Goal: Contribute content: Contribute content

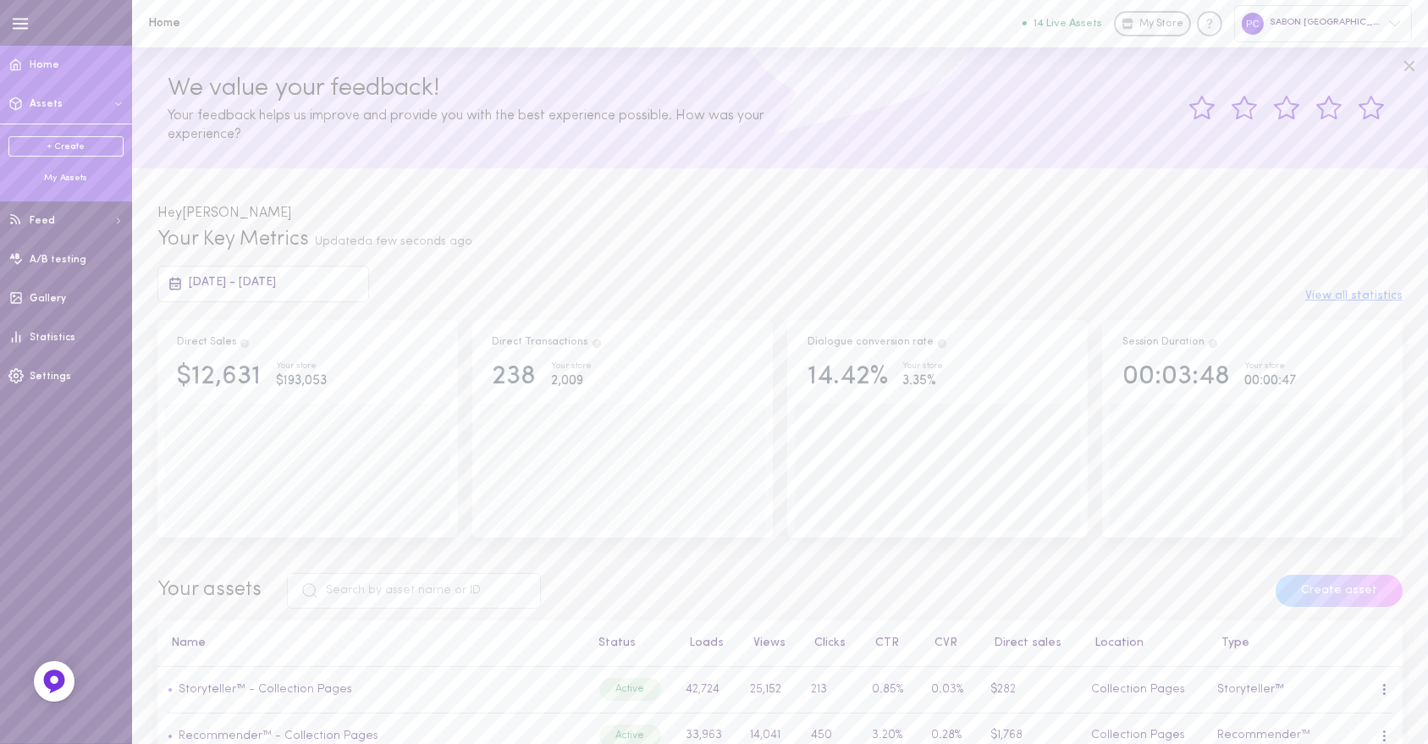
click at [68, 177] on div "My Assets" at bounding box center [65, 178] width 115 height 13
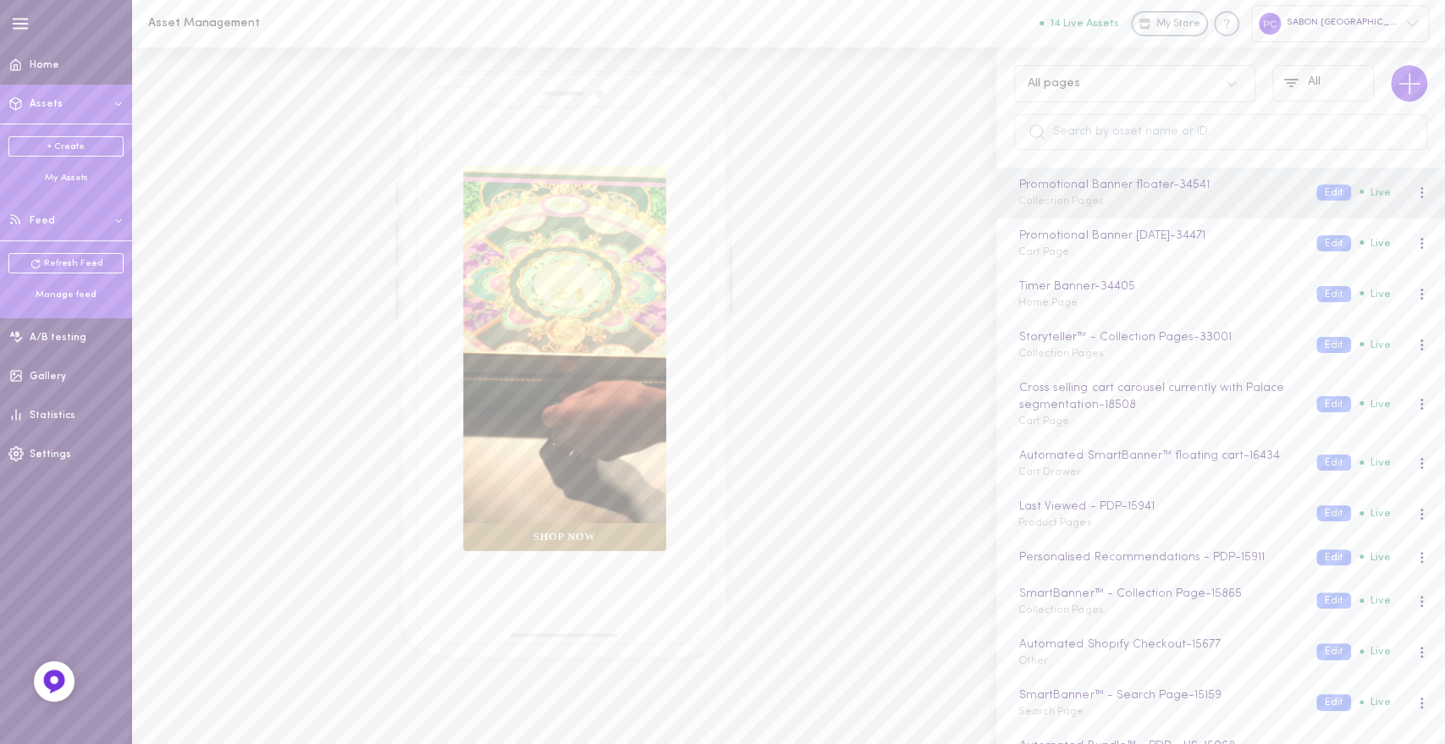
click at [61, 297] on div "Manage feed" at bounding box center [65, 295] width 115 height 13
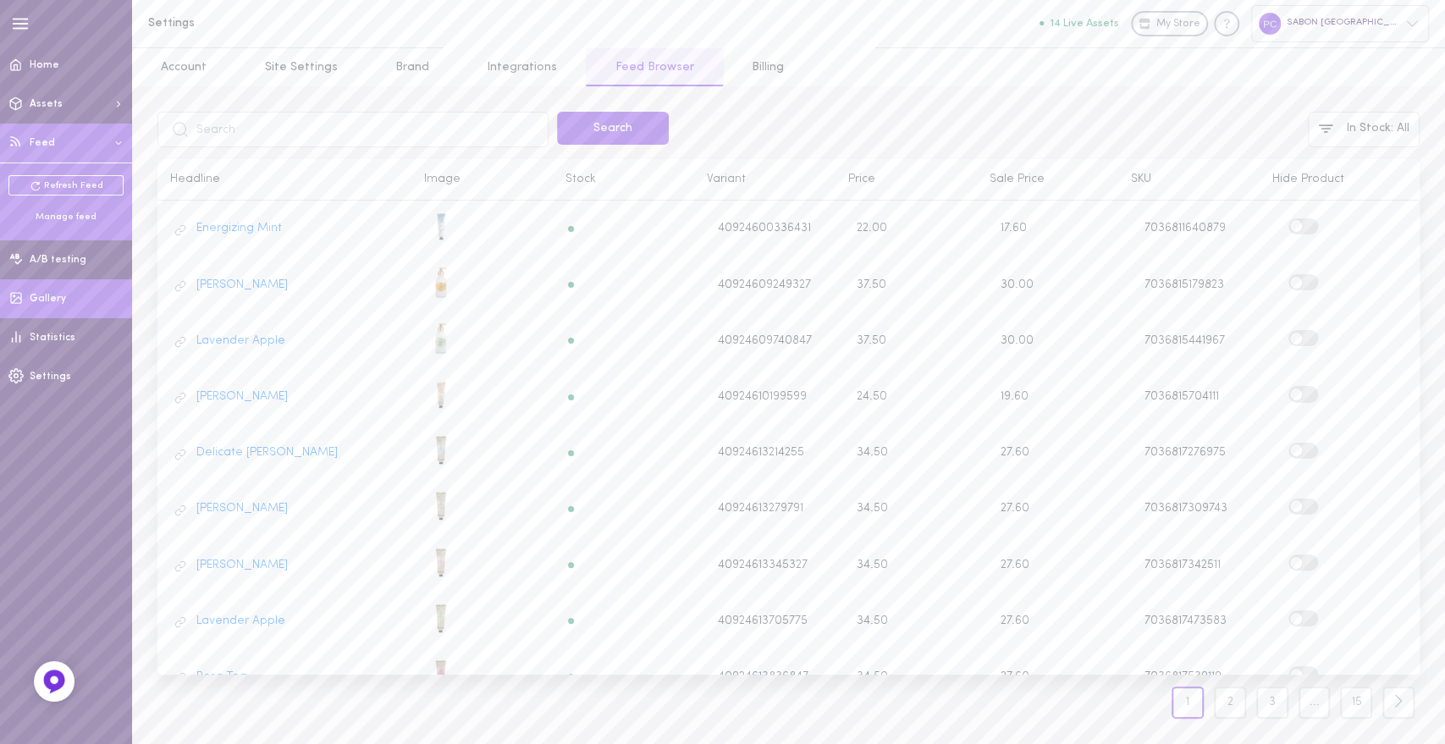
click at [60, 296] on span "Gallery" at bounding box center [48, 299] width 36 height 10
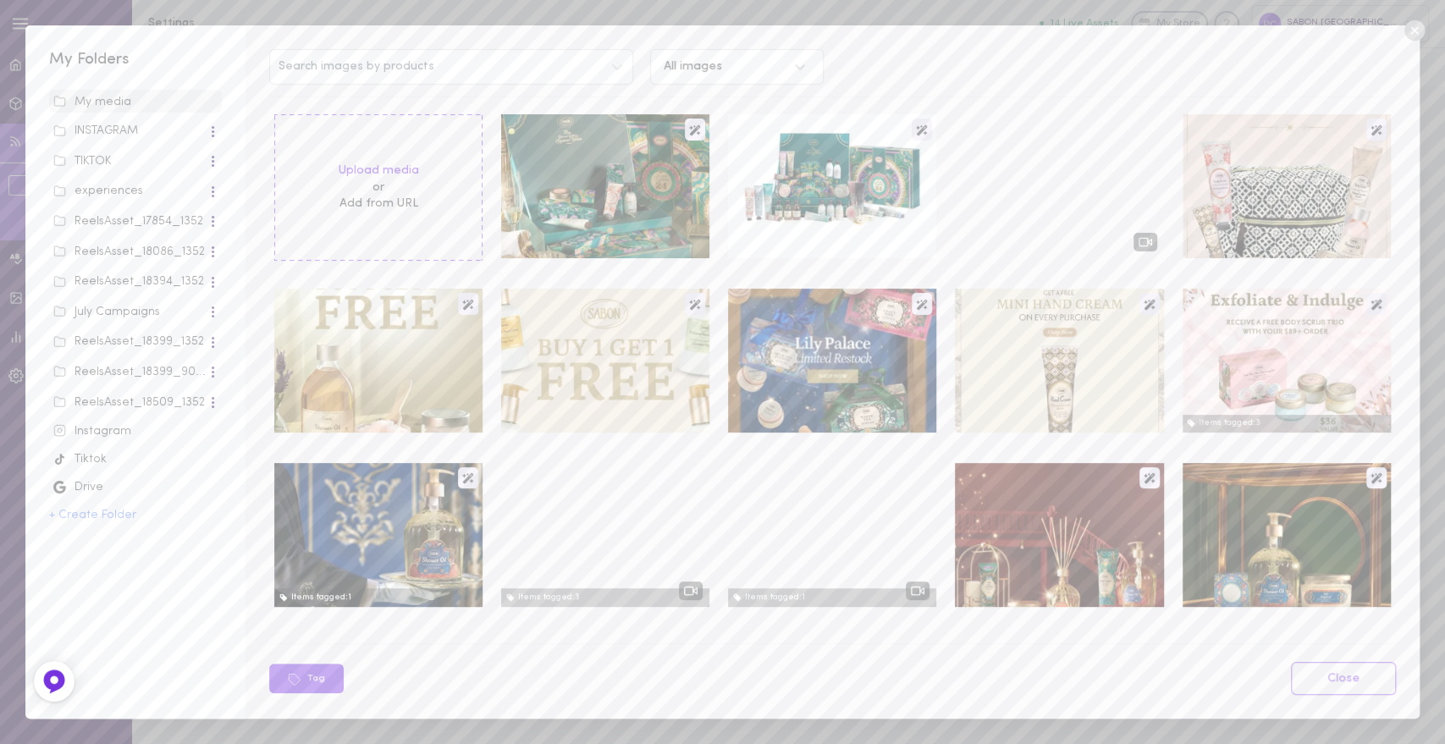
click at [1416, 32] on icon at bounding box center [1414, 30] width 25 height 25
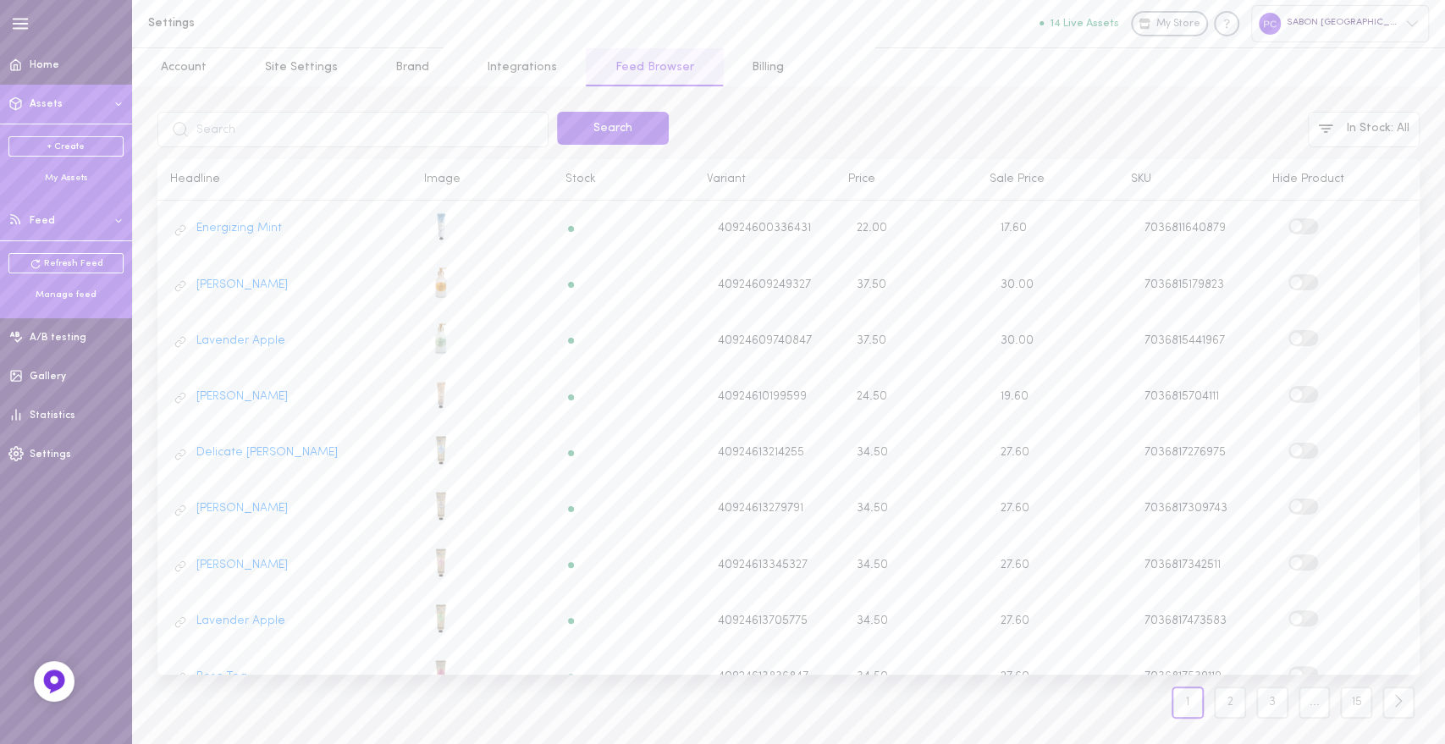
click at [80, 174] on div "My Assets" at bounding box center [65, 178] width 115 height 13
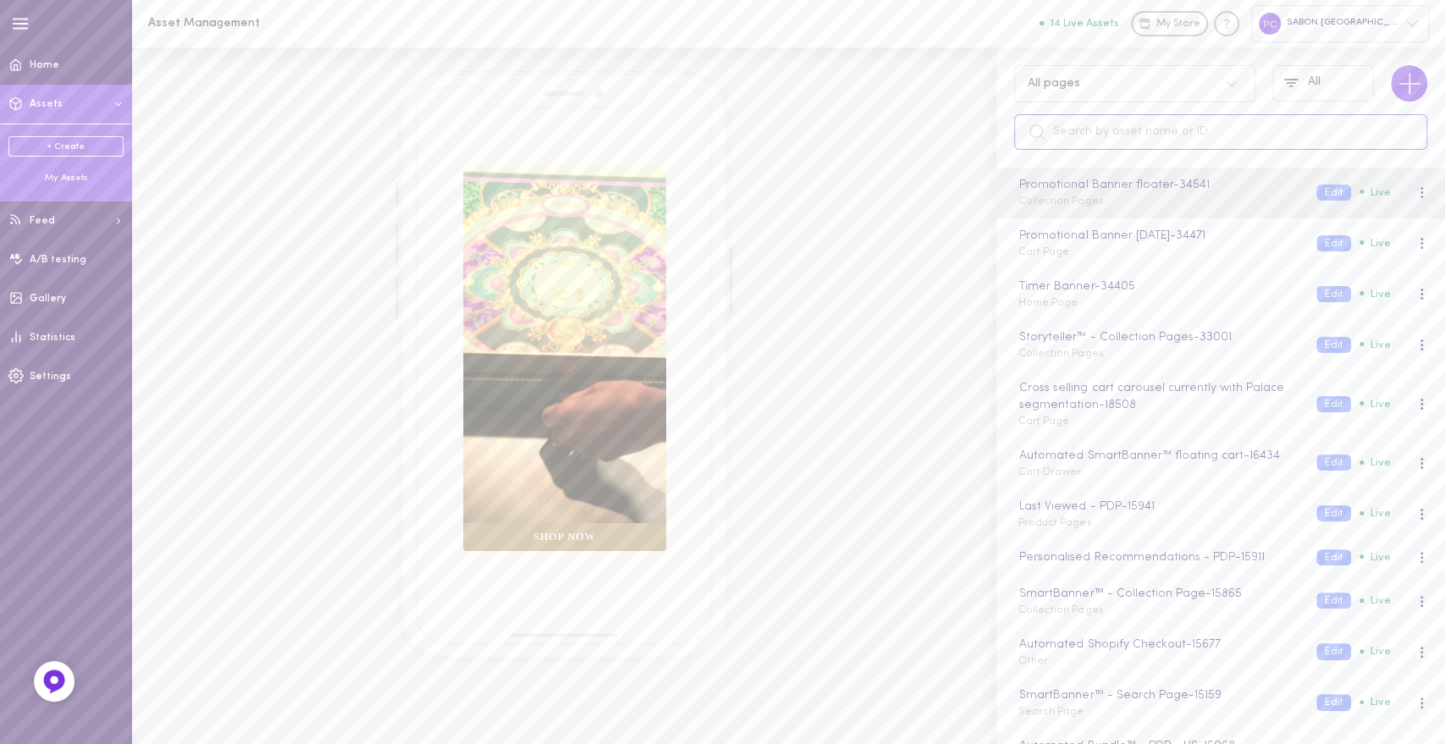
click at [1075, 139] on input "text" at bounding box center [1220, 132] width 413 height 36
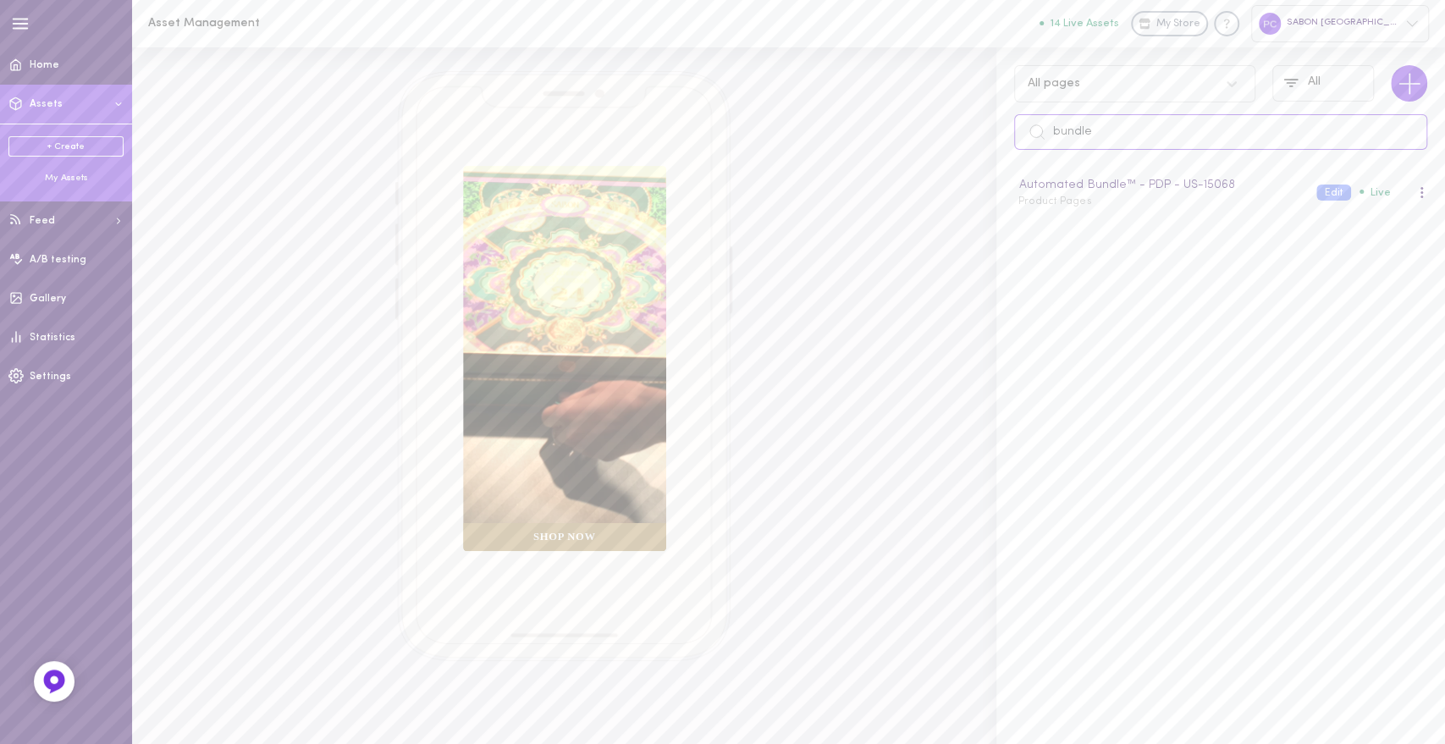
type input "bundle"
click at [1317, 195] on button "Edit" at bounding box center [1334, 193] width 35 height 16
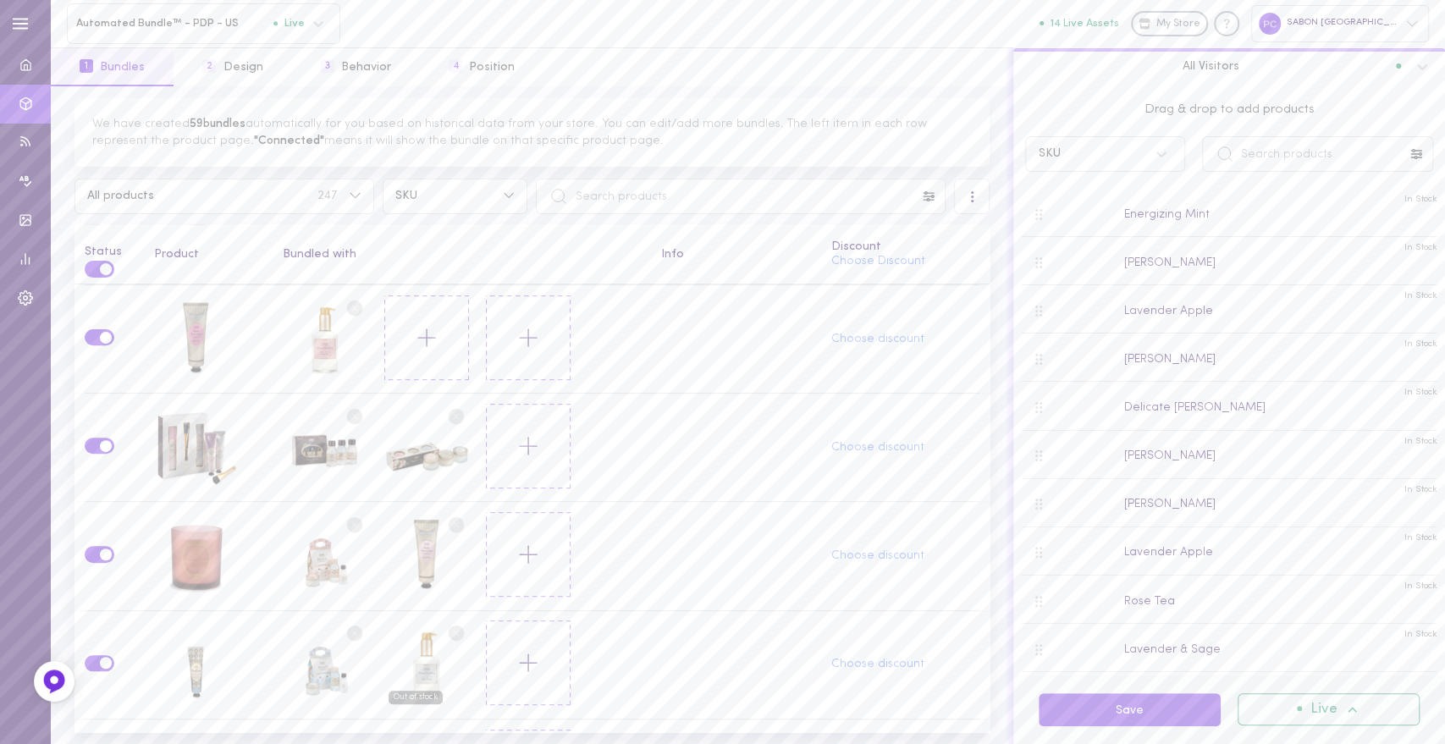
scroll to position [282, 0]
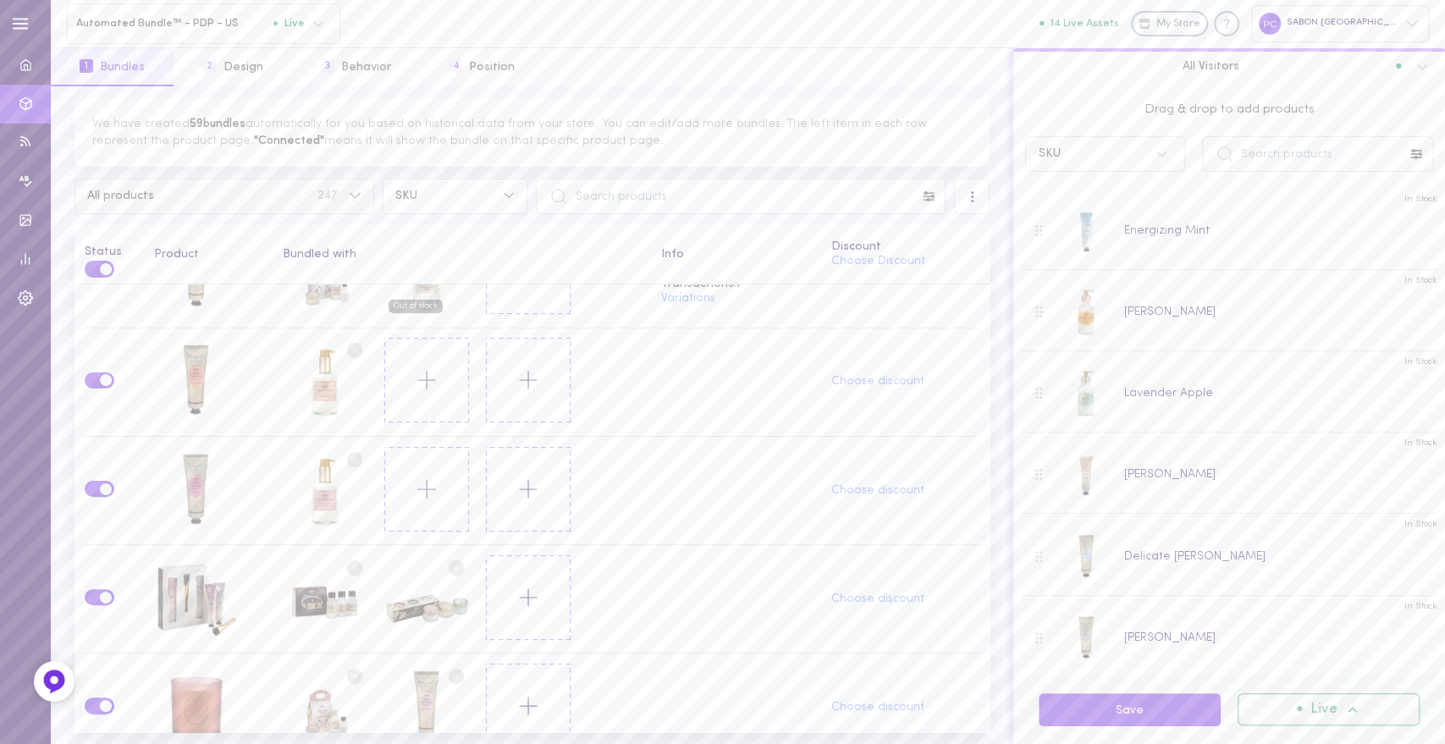
click at [312, 204] on button "All products 247" at bounding box center [225, 197] width 300 height 36
click at [214, 324] on span "All products without bundle" at bounding box center [166, 325] width 157 height 15
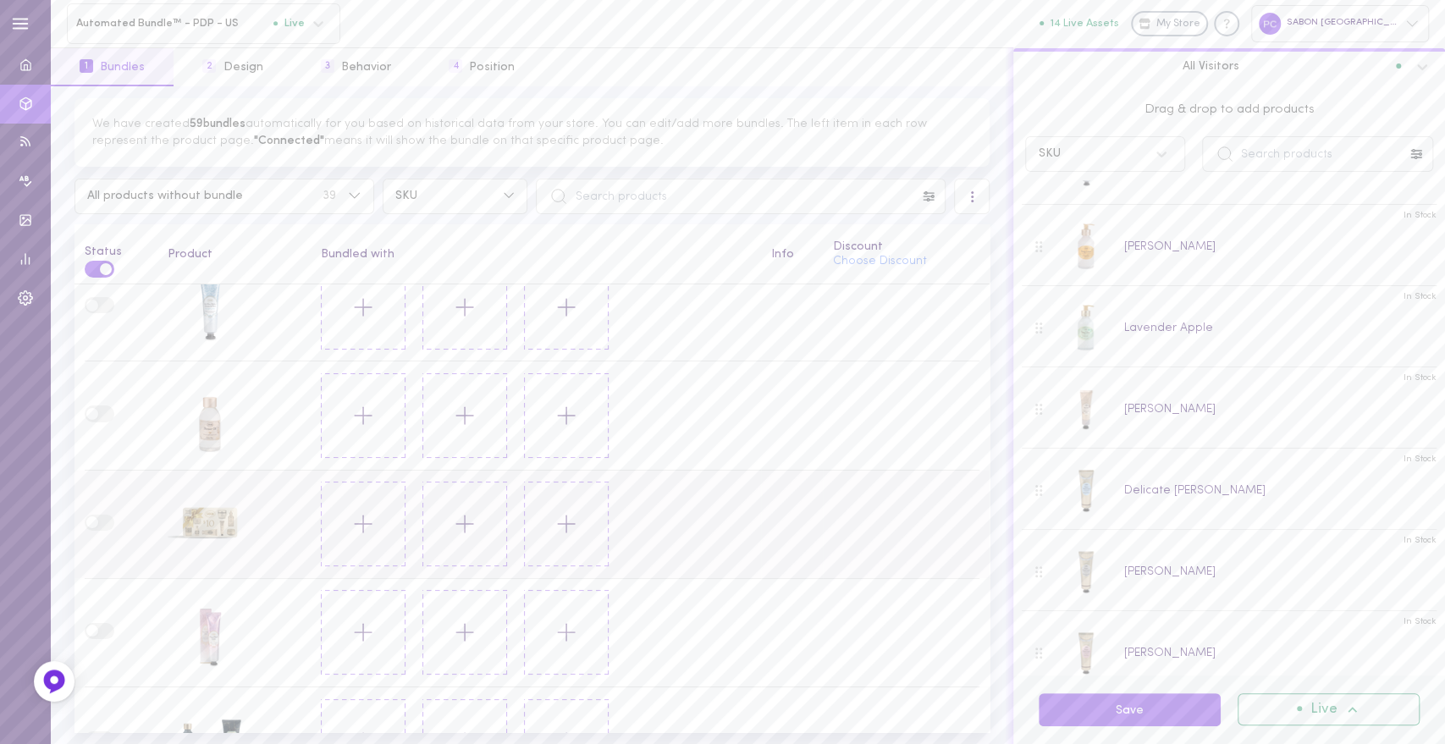
scroll to position [0, 0]
click at [1288, 157] on input "text" at bounding box center [1317, 154] width 231 height 36
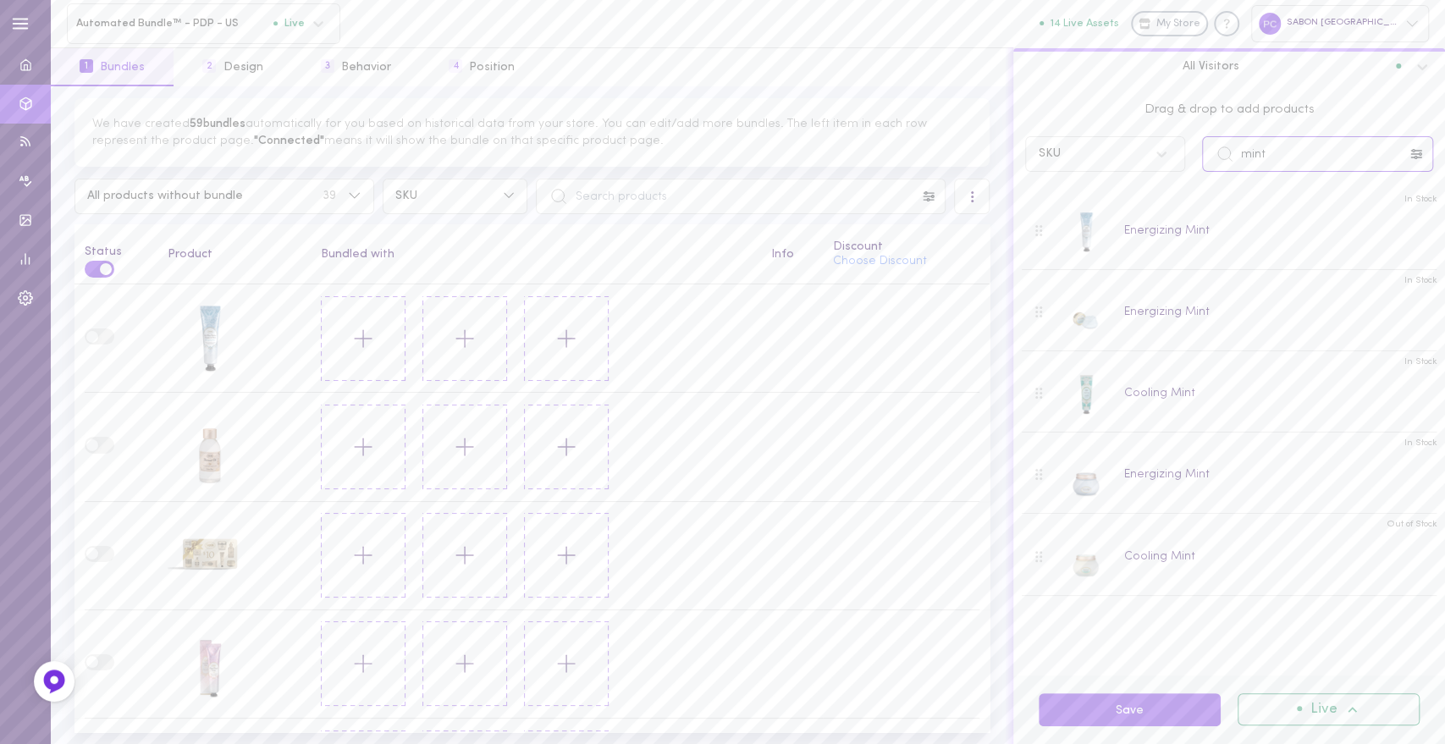
click at [1250, 146] on input "mint" at bounding box center [1317, 154] width 231 height 36
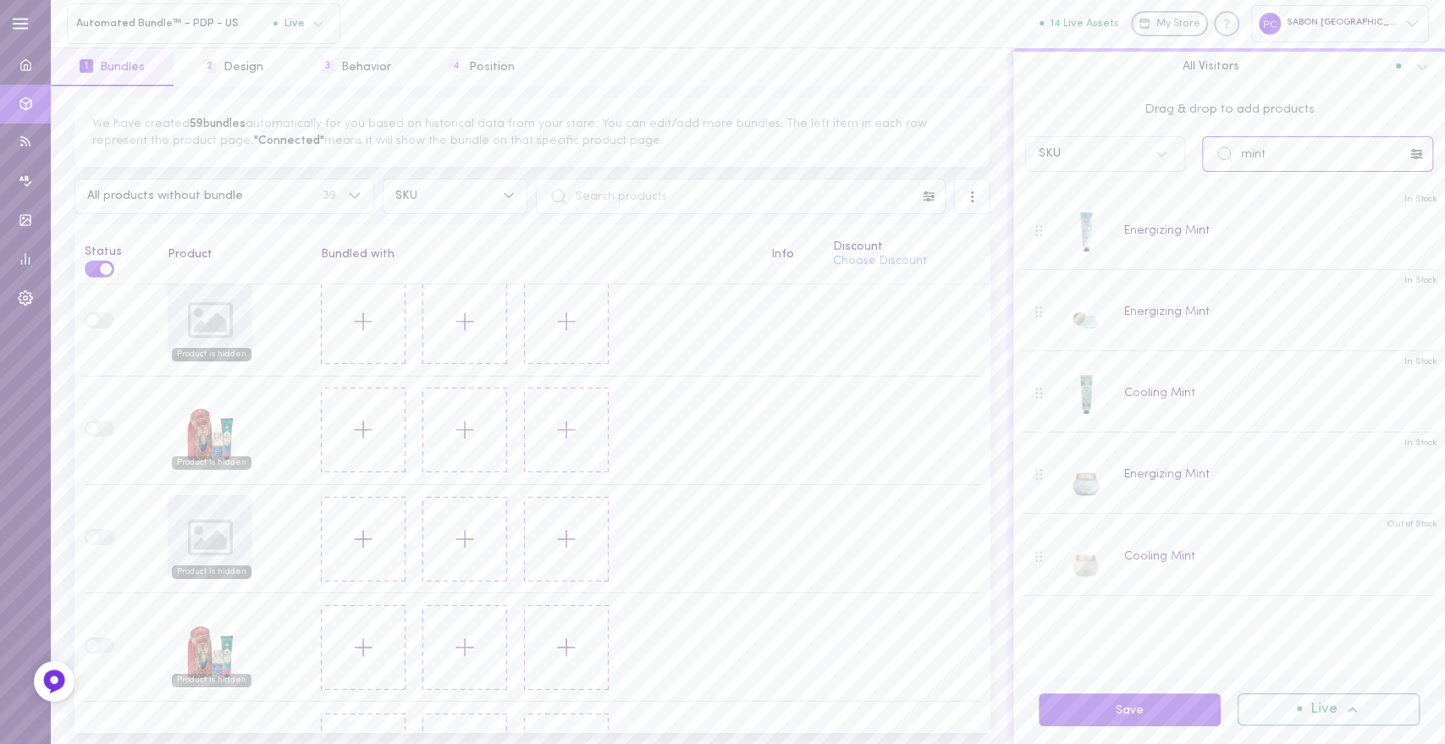
scroll to position [3729, 0]
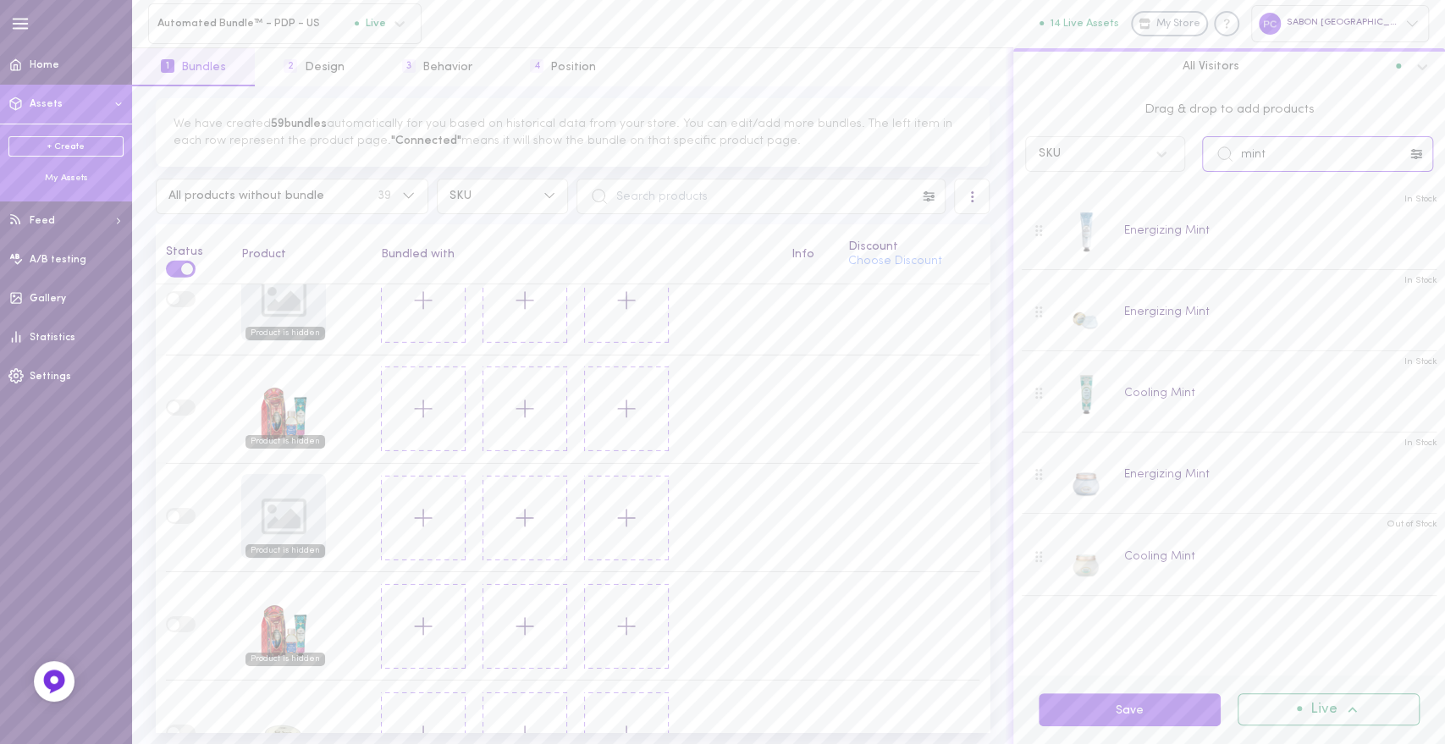
type input "mint"
click at [75, 176] on div "My Assets" at bounding box center [65, 178] width 115 height 13
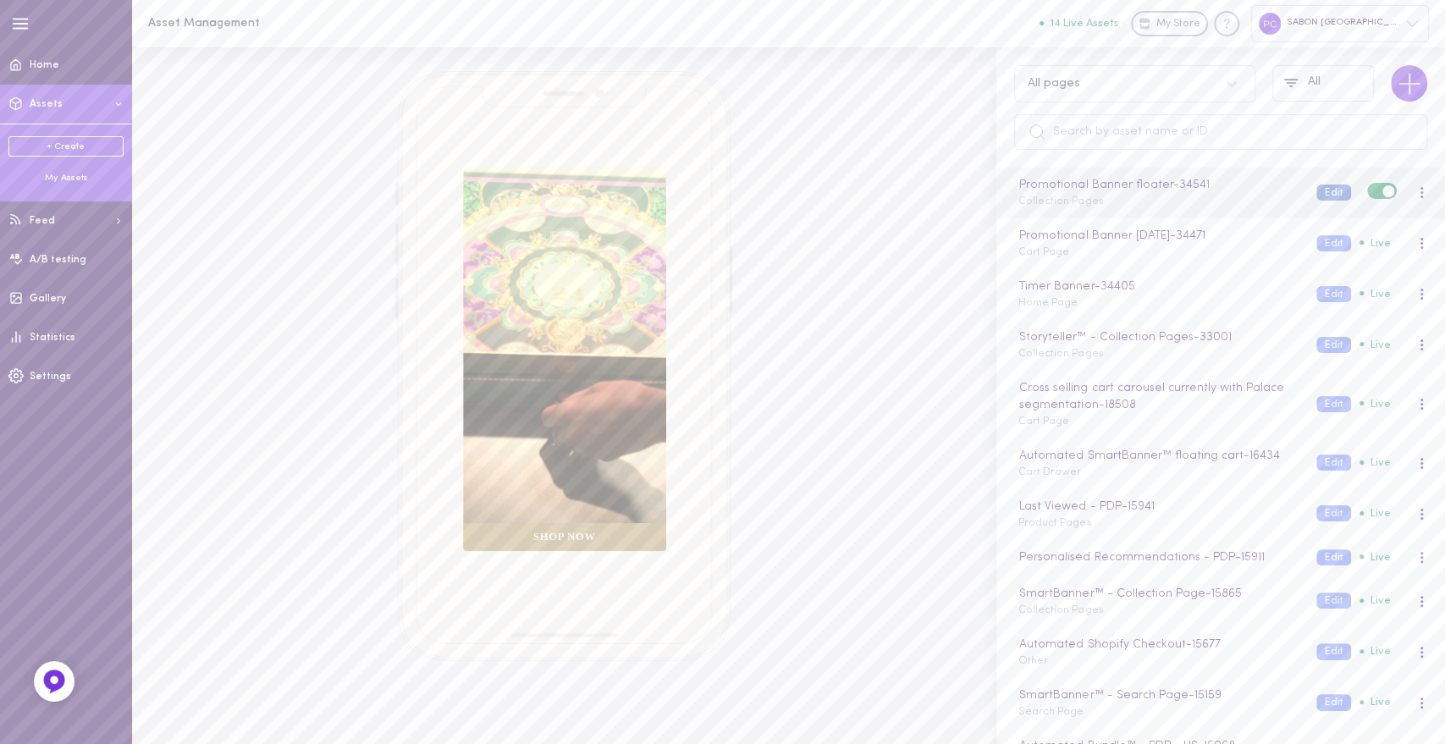
click at [1317, 196] on button "Edit" at bounding box center [1334, 193] width 35 height 16
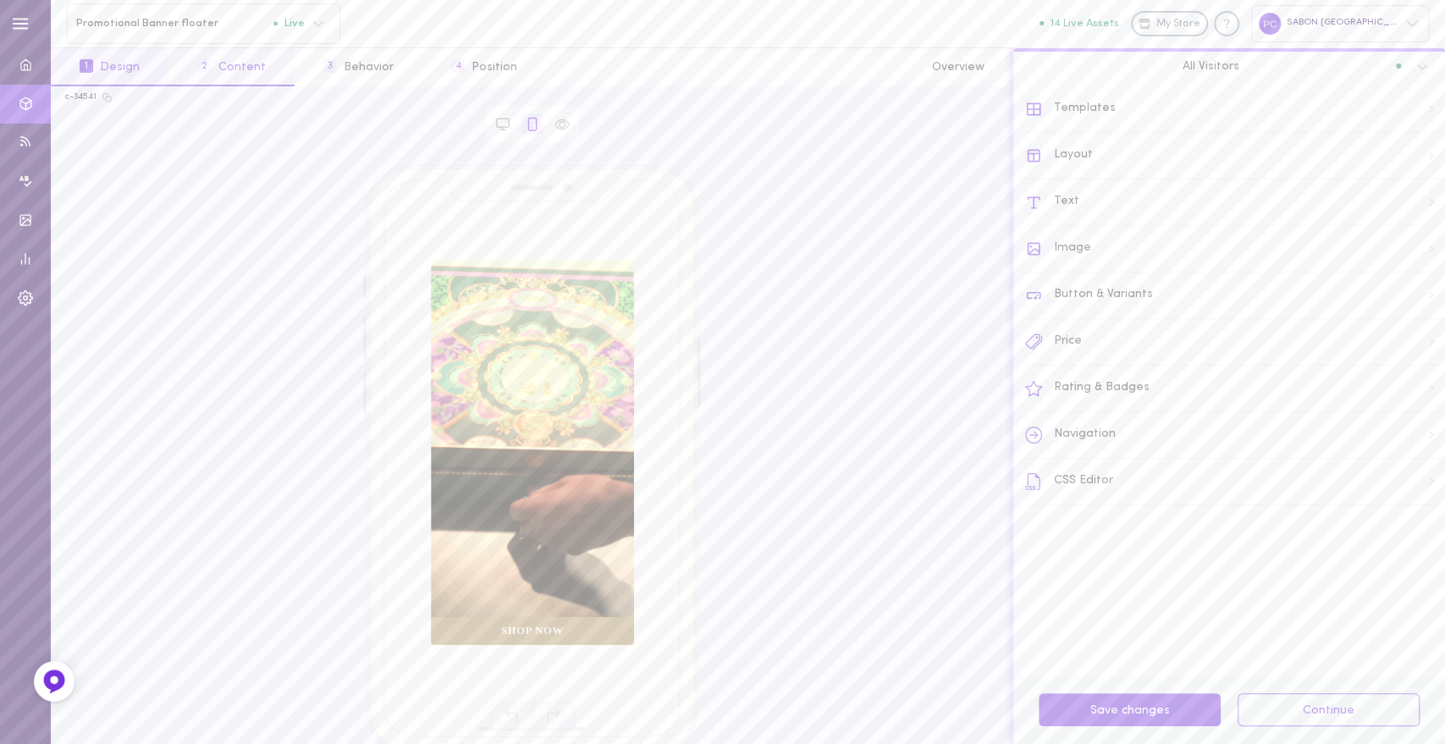
click at [225, 76] on button "2 Content" at bounding box center [230, 67] width 125 height 38
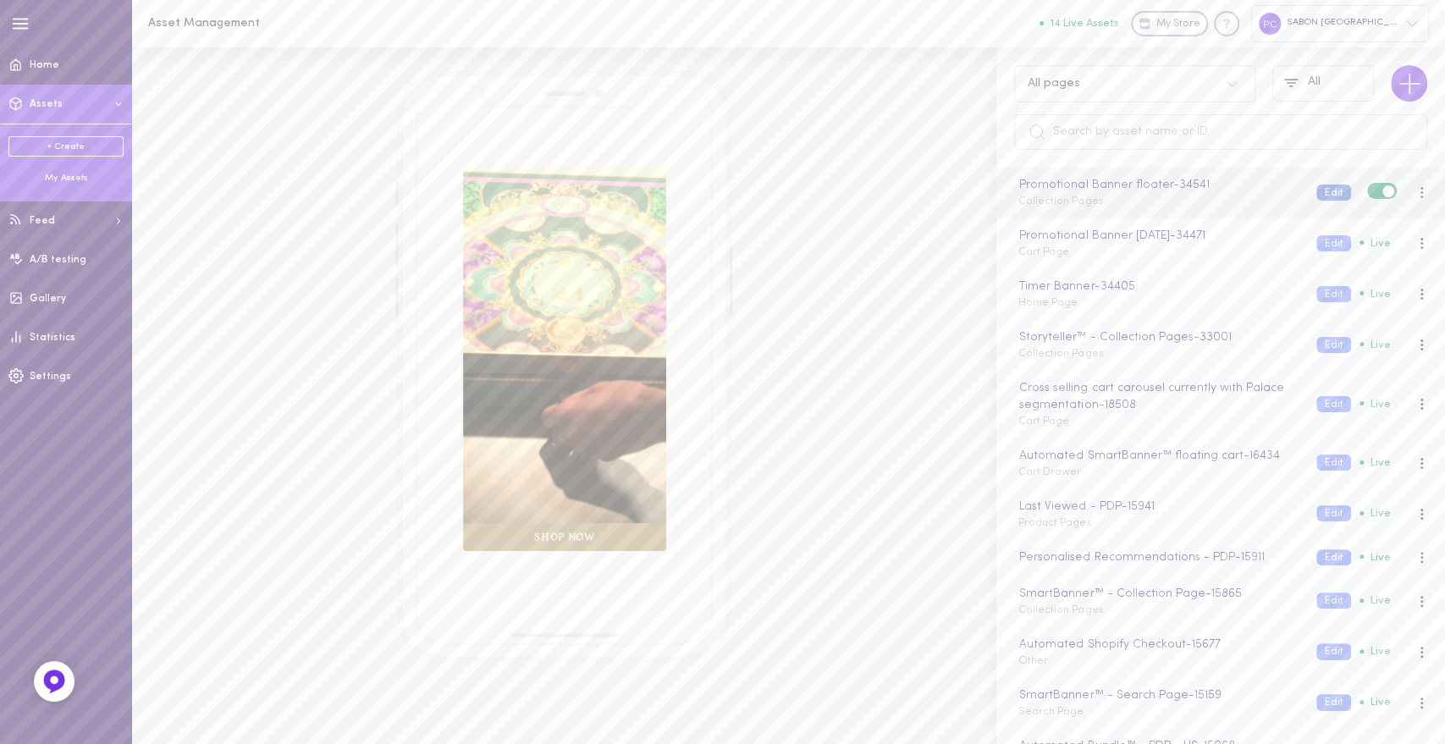
click at [1317, 192] on button "Edit" at bounding box center [1334, 193] width 35 height 16
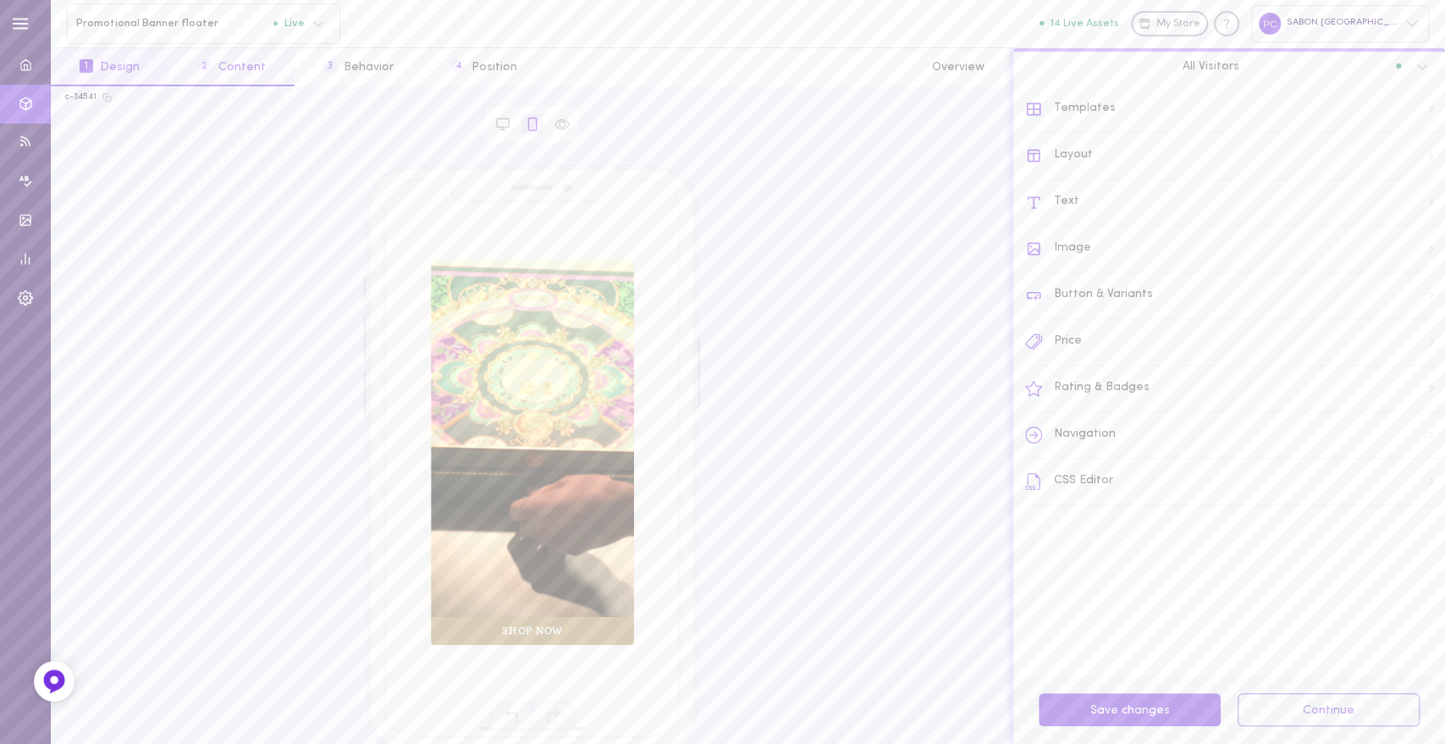
click at [251, 67] on button "2 Content" at bounding box center [230, 67] width 125 height 38
click at [228, 71] on button "2 Content" at bounding box center [230, 67] width 125 height 38
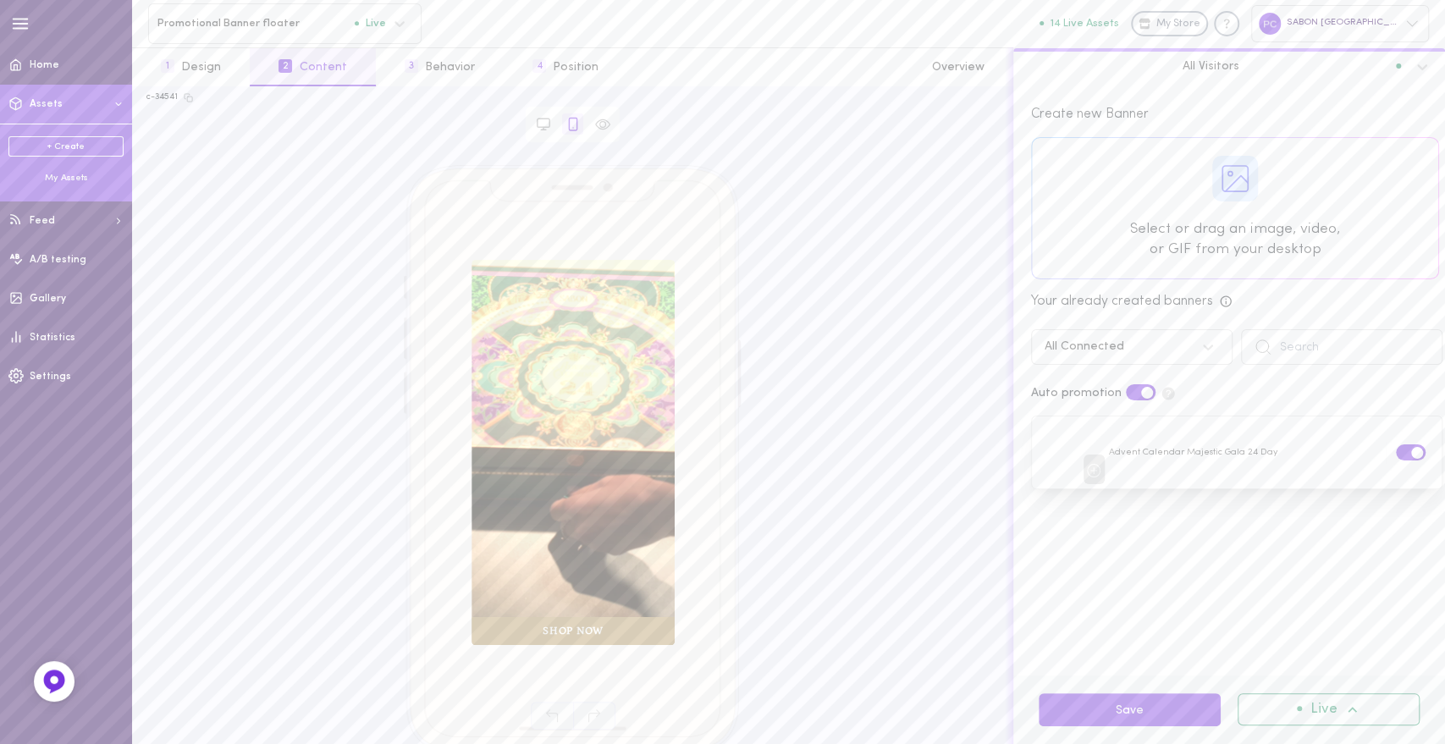
click at [66, 181] on div "My Assets" at bounding box center [65, 178] width 115 height 13
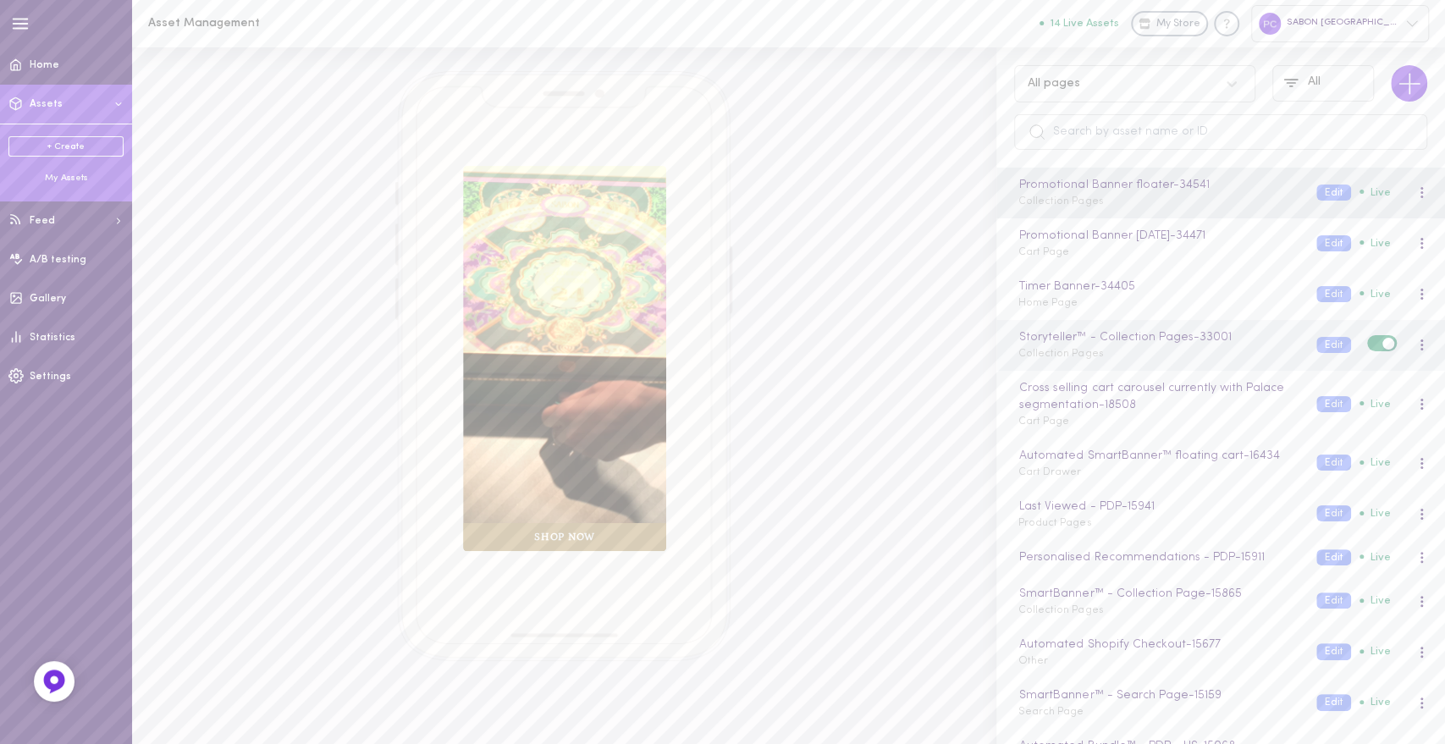
click at [1087, 353] on span "Collection Pages" at bounding box center [1061, 354] width 85 height 10
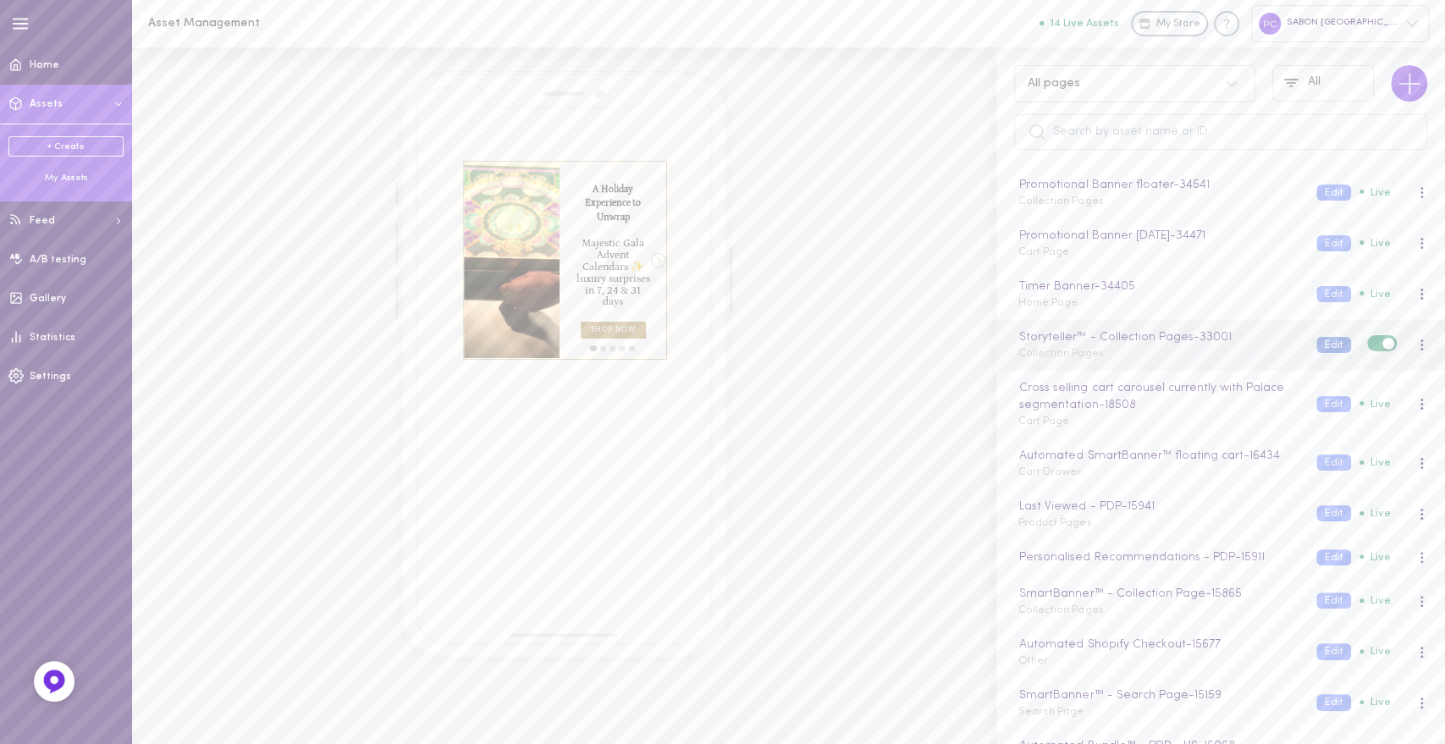
click at [1317, 340] on button "Edit" at bounding box center [1334, 345] width 35 height 16
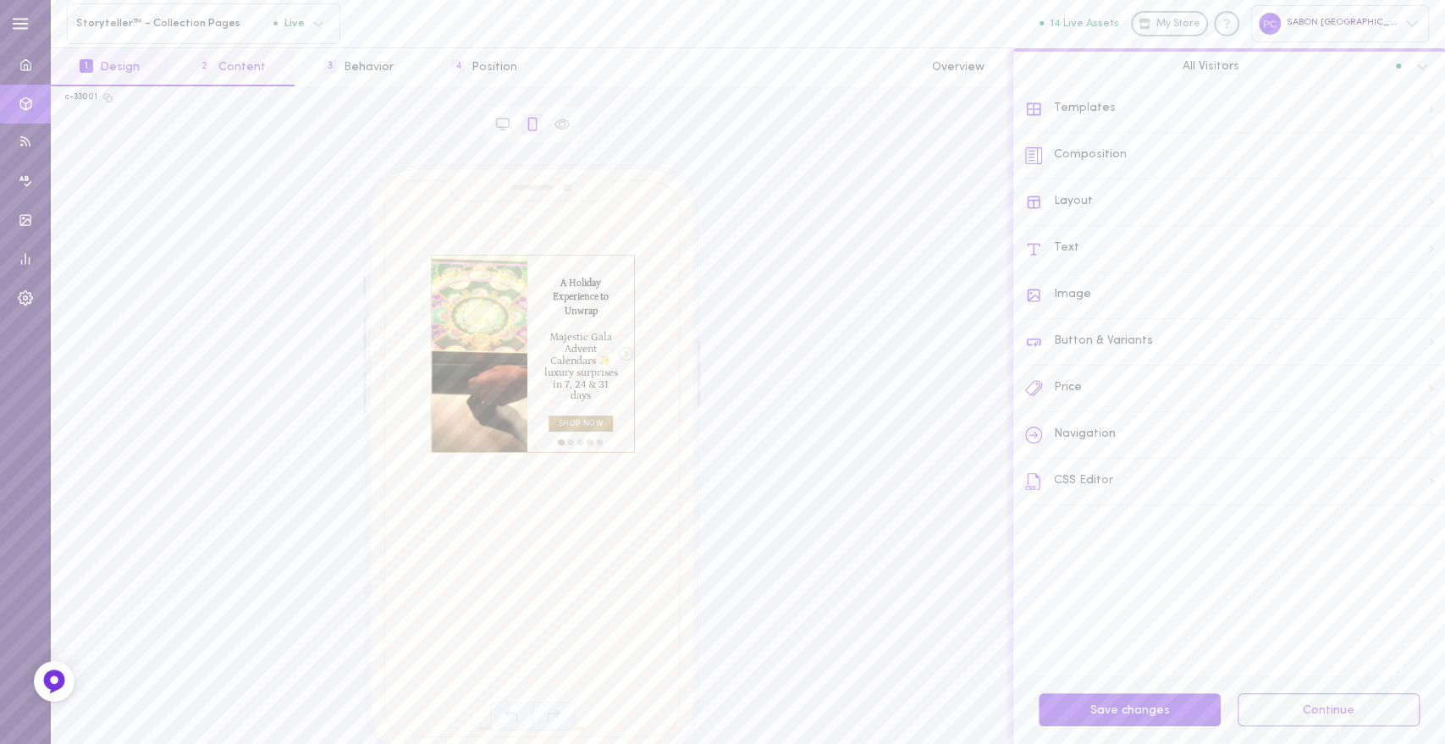
click at [249, 67] on button "2 Content" at bounding box center [230, 67] width 125 height 38
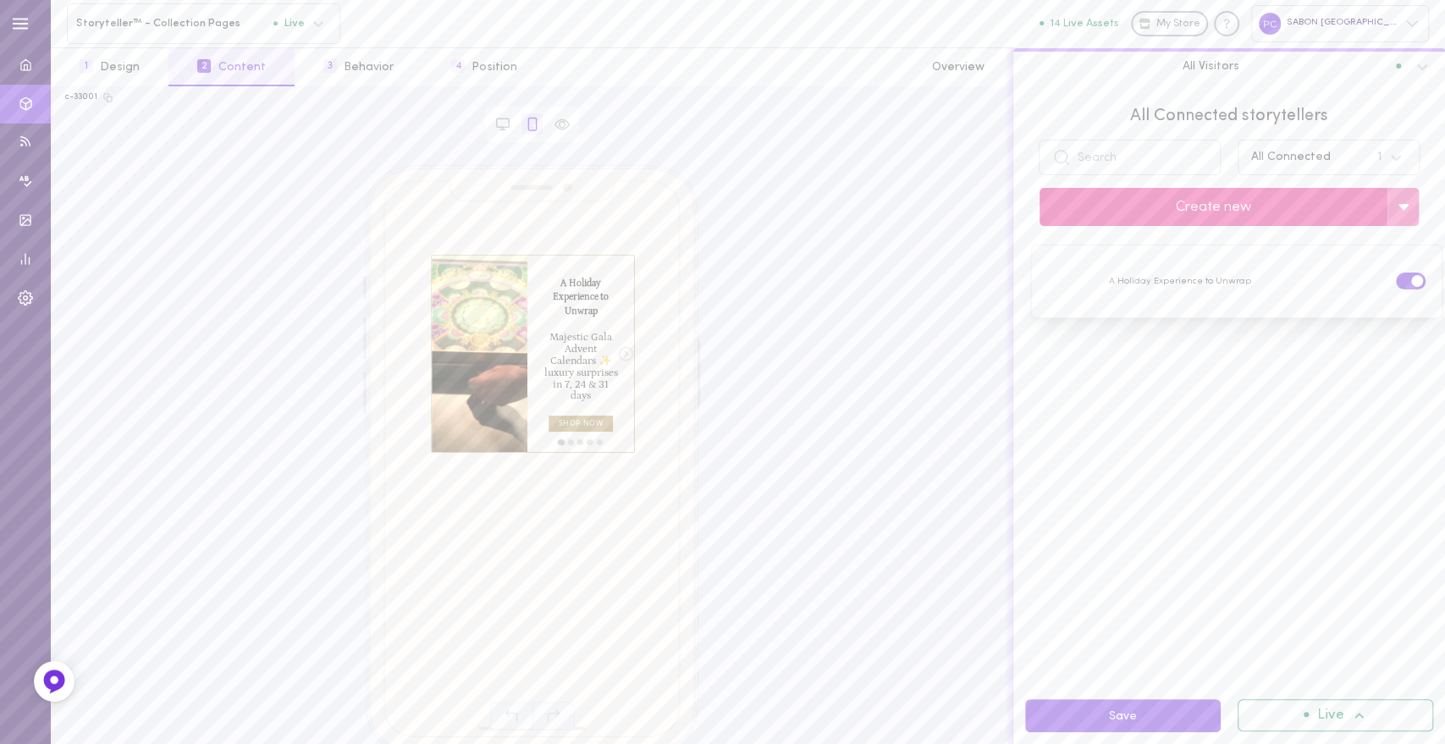
click at [1195, 207] on button "Create new" at bounding box center [1214, 207] width 348 height 38
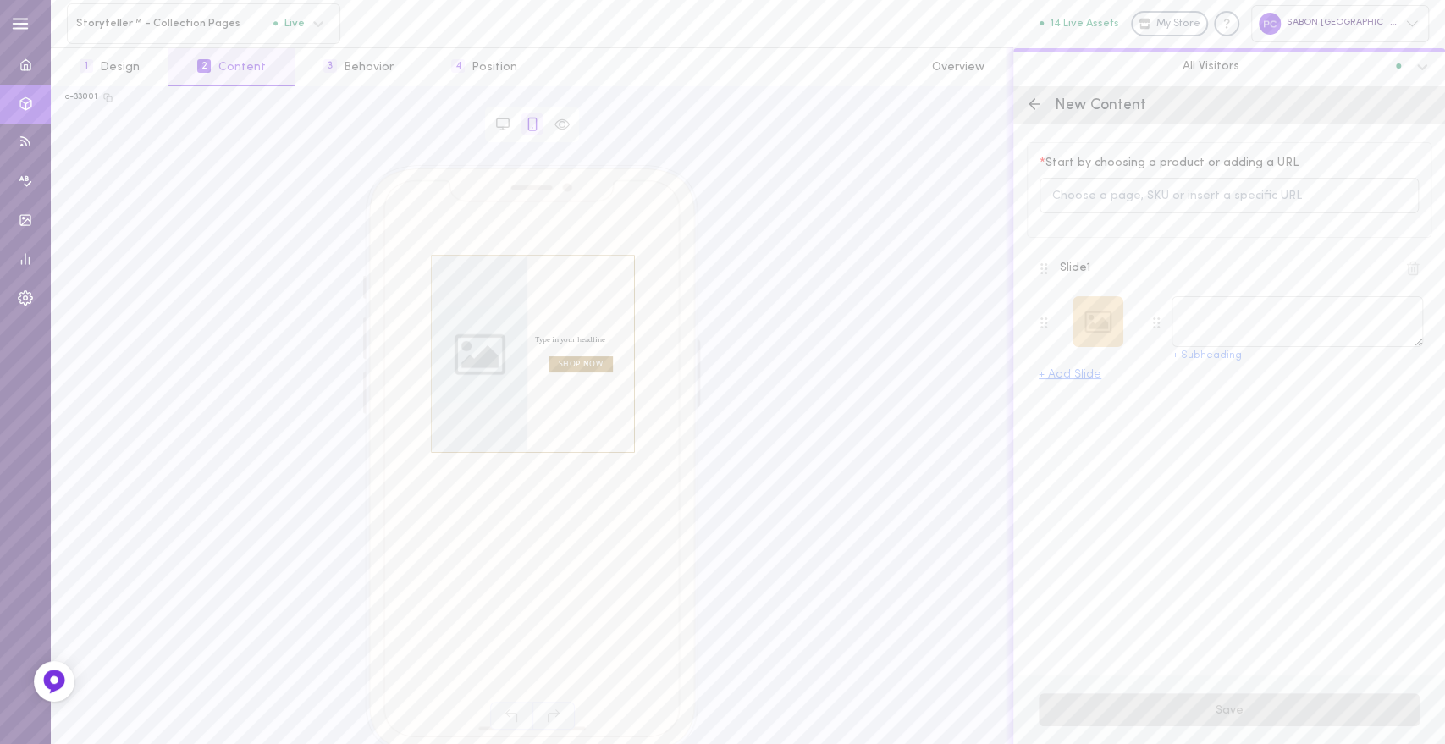
click at [1095, 332] on div at bounding box center [1098, 321] width 51 height 51
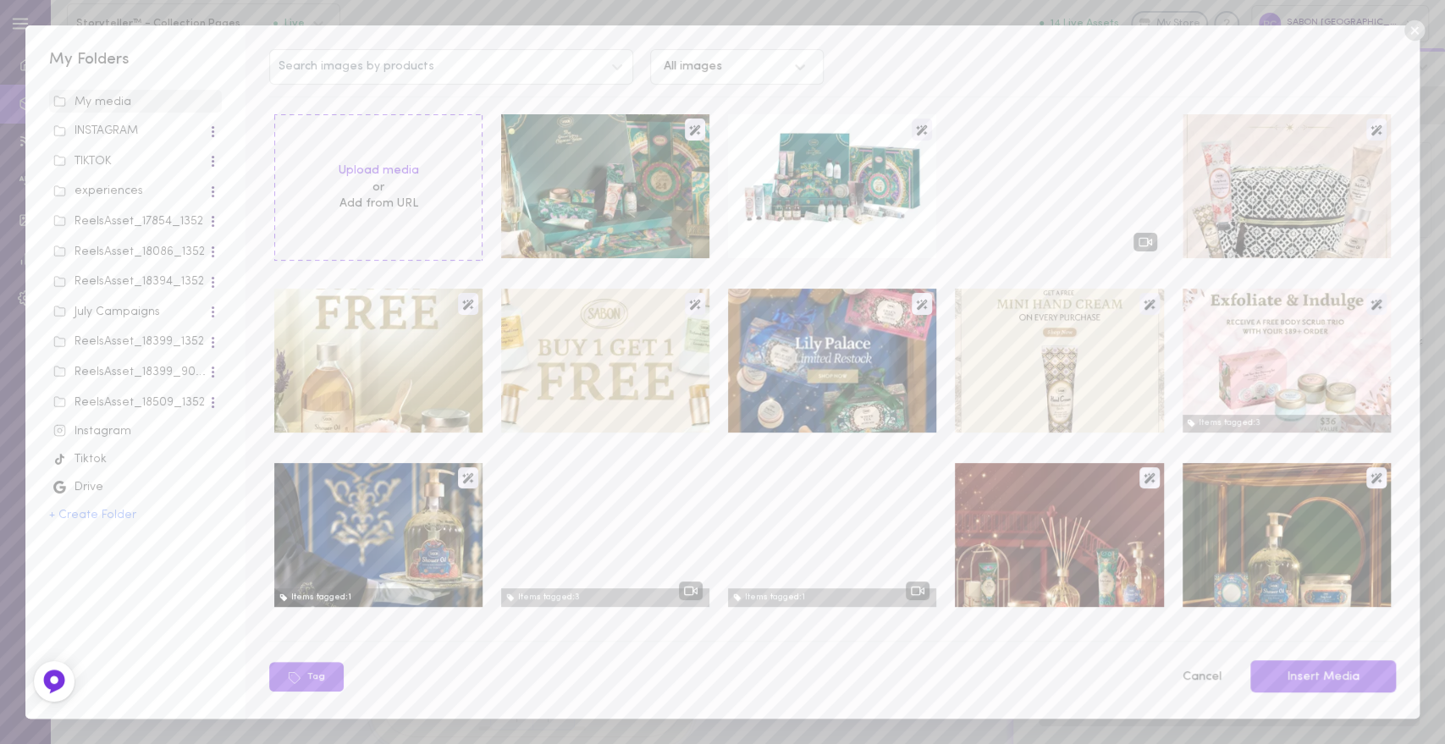
click at [102, 132] on div "INSTAGRAM" at bounding box center [130, 131] width 154 height 17
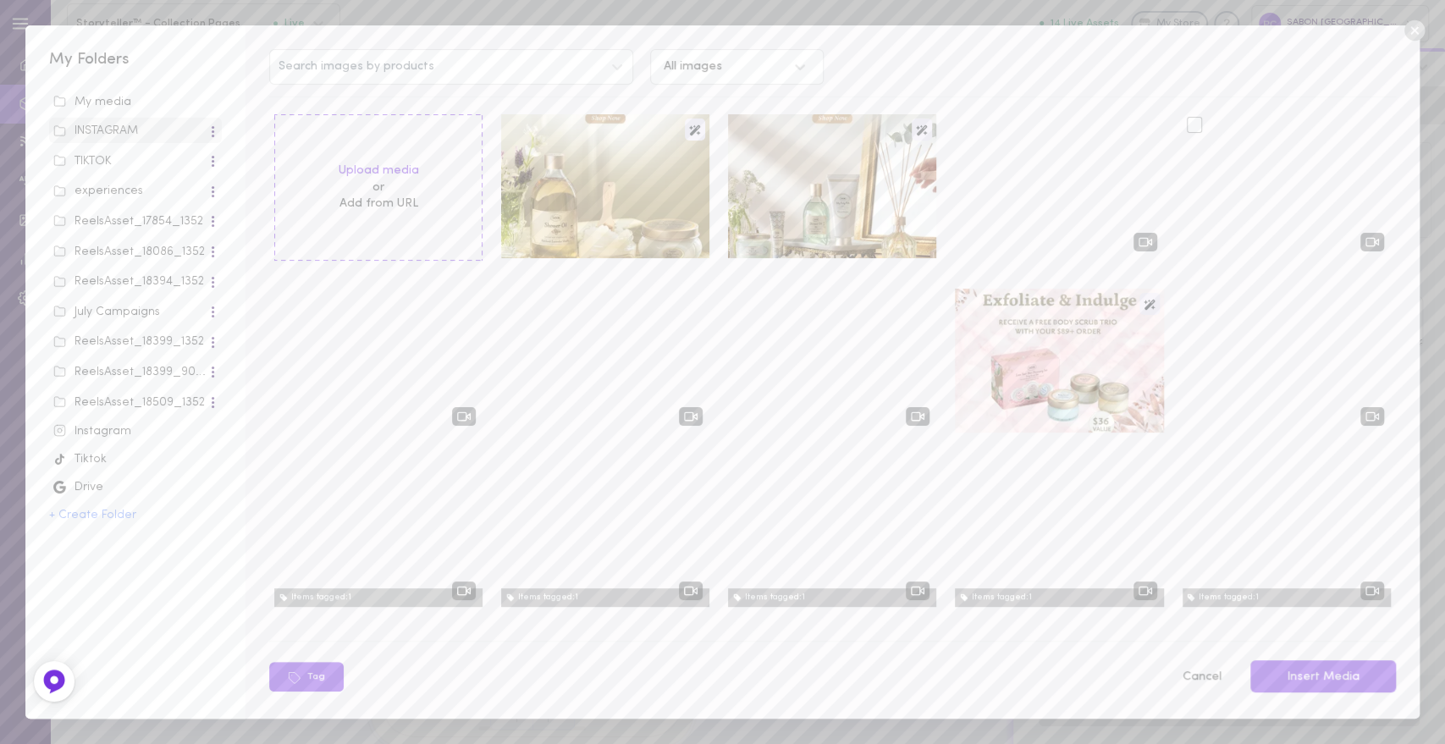
click at [1221, 195] on div at bounding box center [1287, 186] width 208 height 144
click at [1187, 123] on div at bounding box center [1195, 125] width 16 height 16
click at [0, 0] on input "checkbox" at bounding box center [0, 0] width 0 height 0
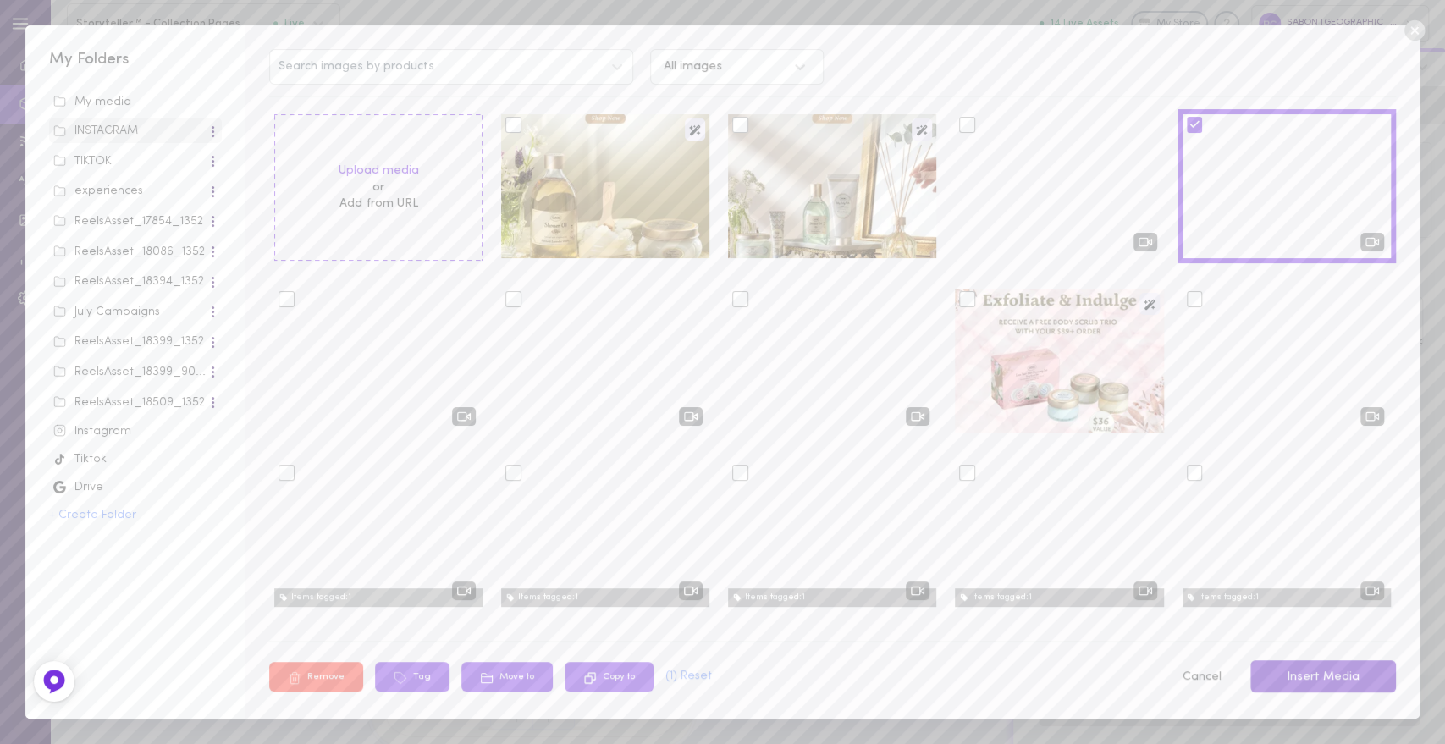
click at [1301, 686] on button "Insert Media" at bounding box center [1324, 676] width 146 height 33
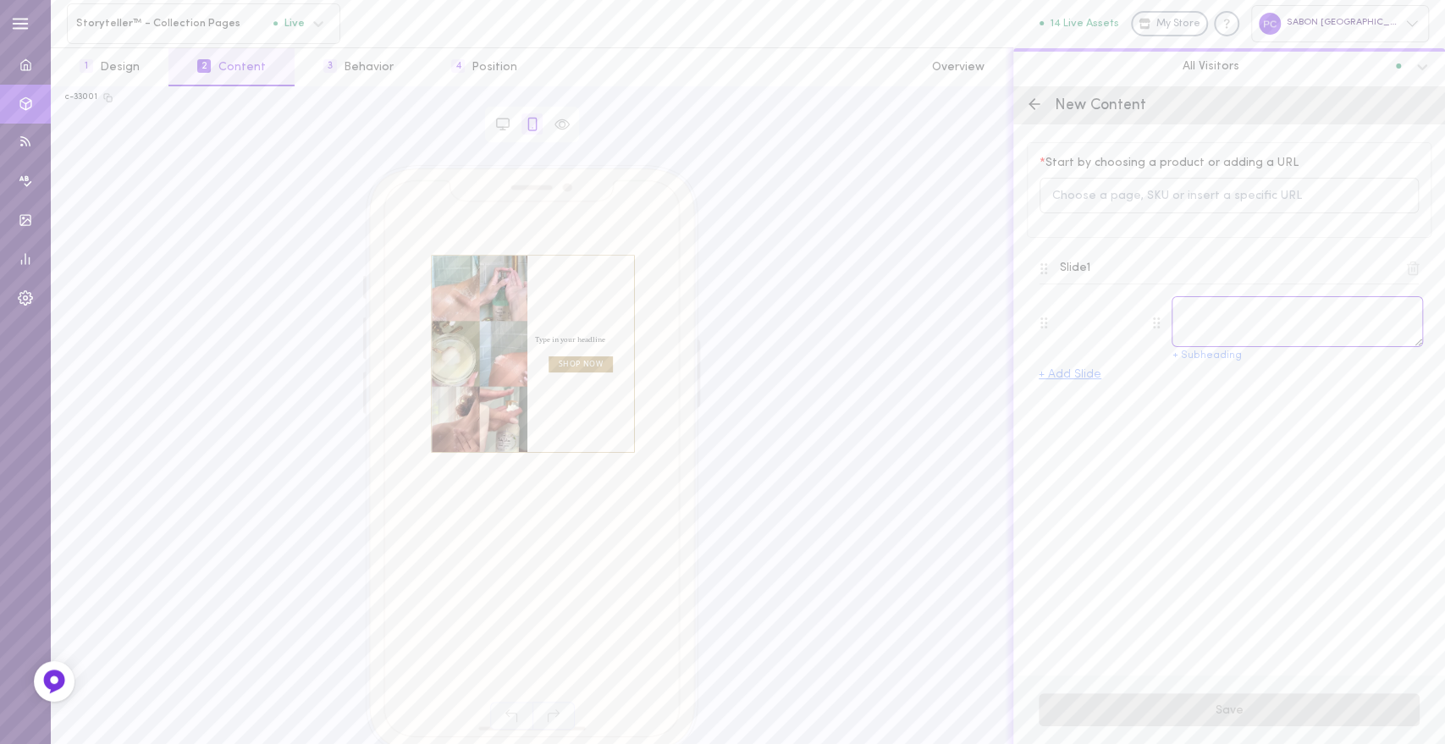
click at [1212, 313] on textarea at bounding box center [1297, 321] width 251 height 51
paste textarea "Bring the enchanting magic of a spa to your home with expertly blended products…"
click at [1233, 329] on textarea "Bring the enchanting magic of a spa to your home with expertly blended products…" at bounding box center [1297, 321] width 251 height 51
click at [1210, 325] on textarea "Bring the enchanting magic of a spa to your home with expertly blended products…" at bounding box center [1297, 321] width 251 height 51
click at [1216, 329] on textarea "Bring the enchanting magic of a spa to your home with expertly blended products…" at bounding box center [1297, 321] width 251 height 51
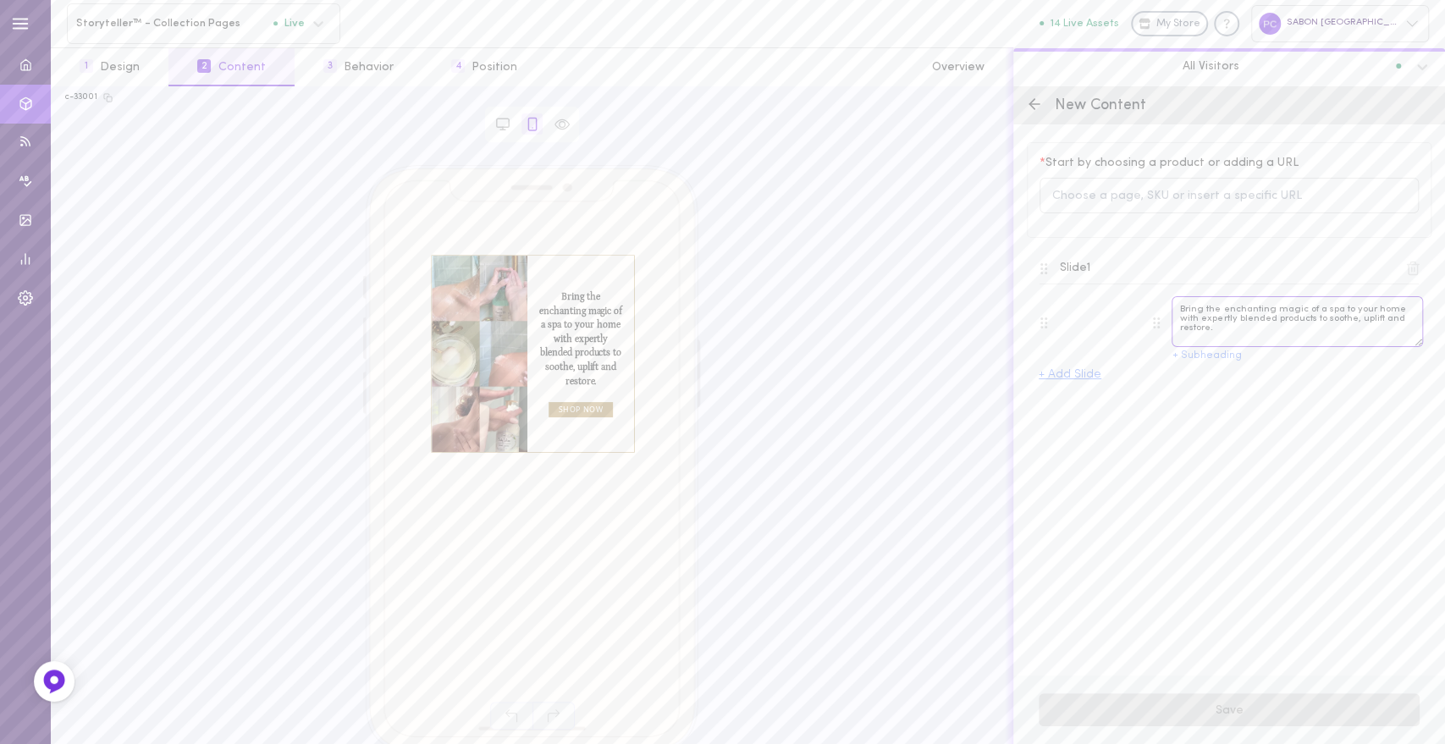
click at [1212, 324] on textarea "Bring the enchanting magic of a spa to your home with expertly blended products…" at bounding box center [1297, 321] width 251 height 51
drag, startPoint x: 1338, startPoint y: 317, endPoint x: 1356, endPoint y: 324, distance: 20.1
click at [1356, 324] on textarea "Bring the enchanting magic of a pertly blended products to soothe, uplift and r…" at bounding box center [1297, 321] width 251 height 51
type textarea "Bring the enchanting magic of a spa at home with SABON Body Ritual"
click at [1060, 374] on button "+ Add Slide" at bounding box center [1070, 375] width 63 height 12
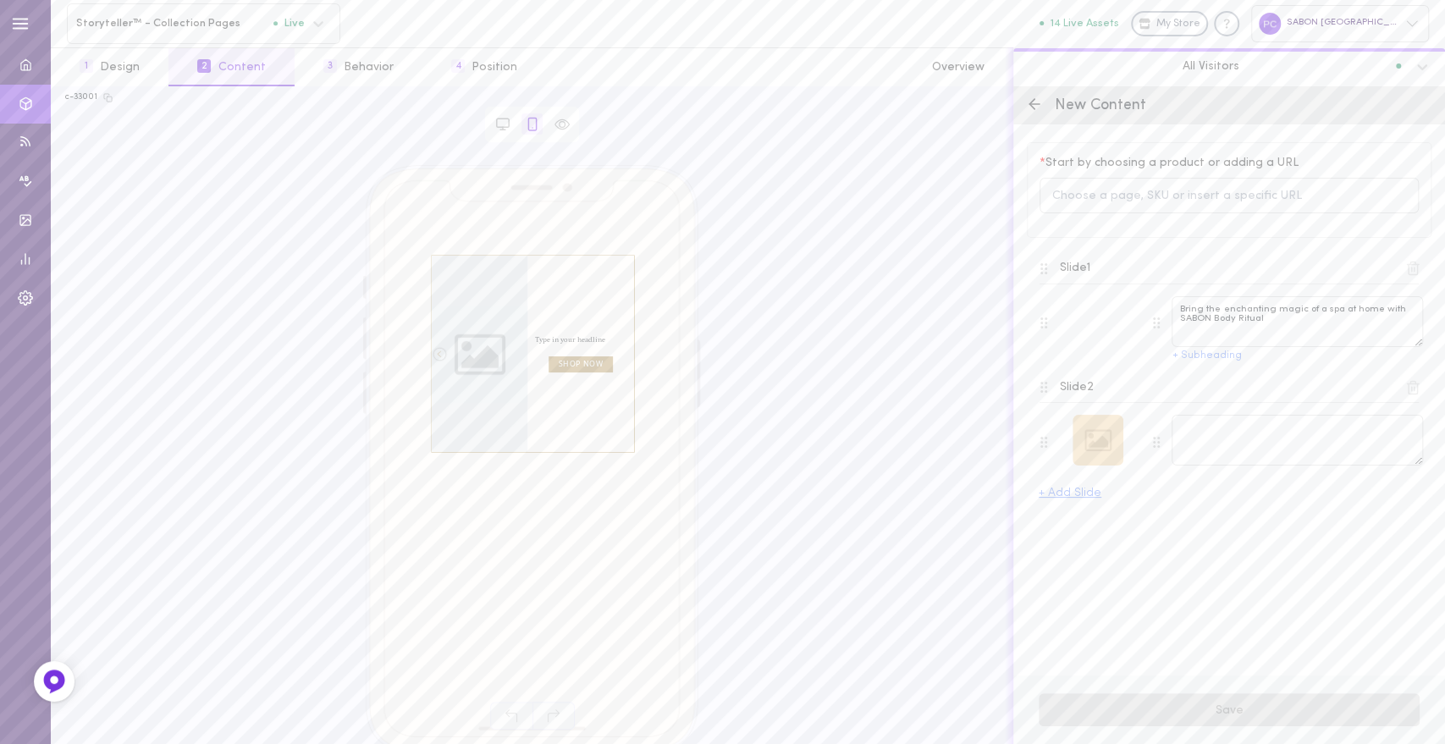
click at [1097, 439] on div at bounding box center [1098, 440] width 51 height 51
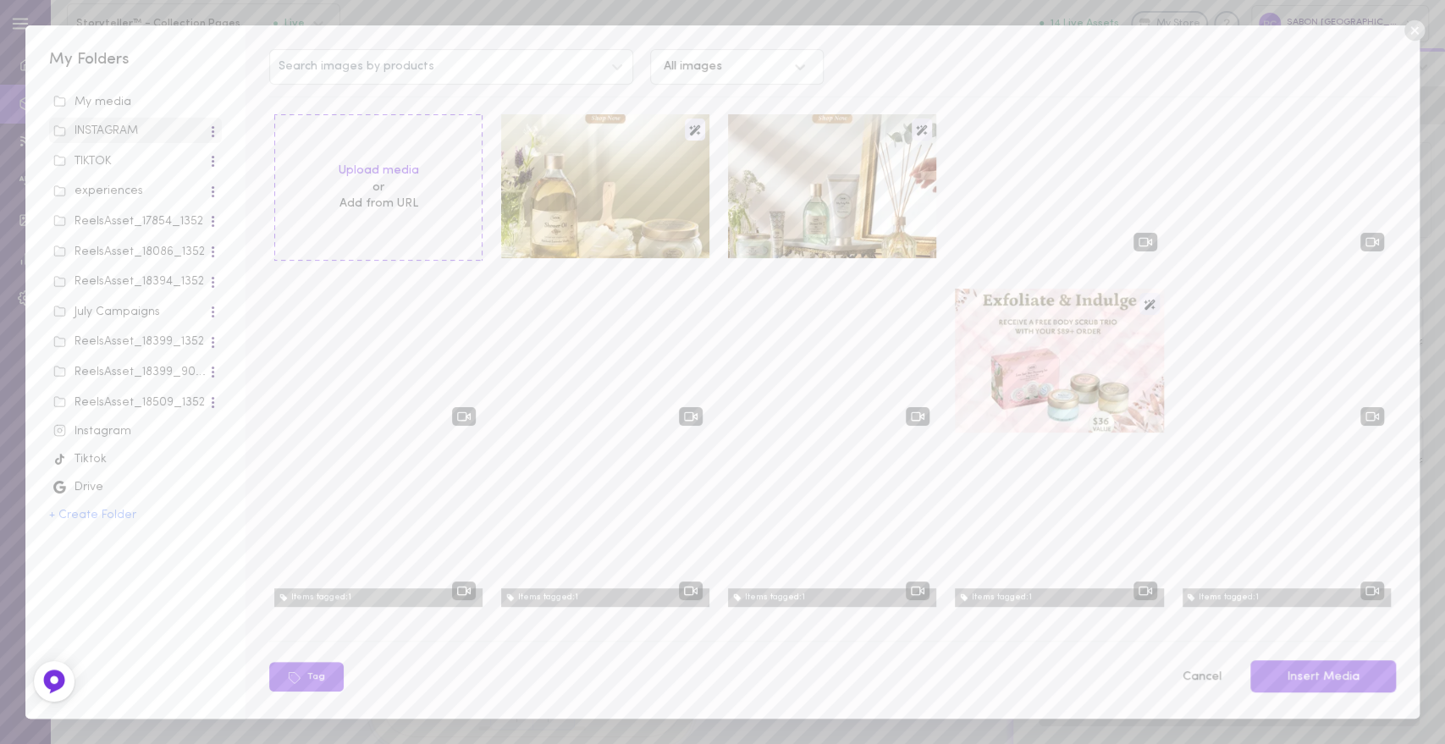
click at [1409, 31] on icon at bounding box center [1414, 30] width 20 height 20
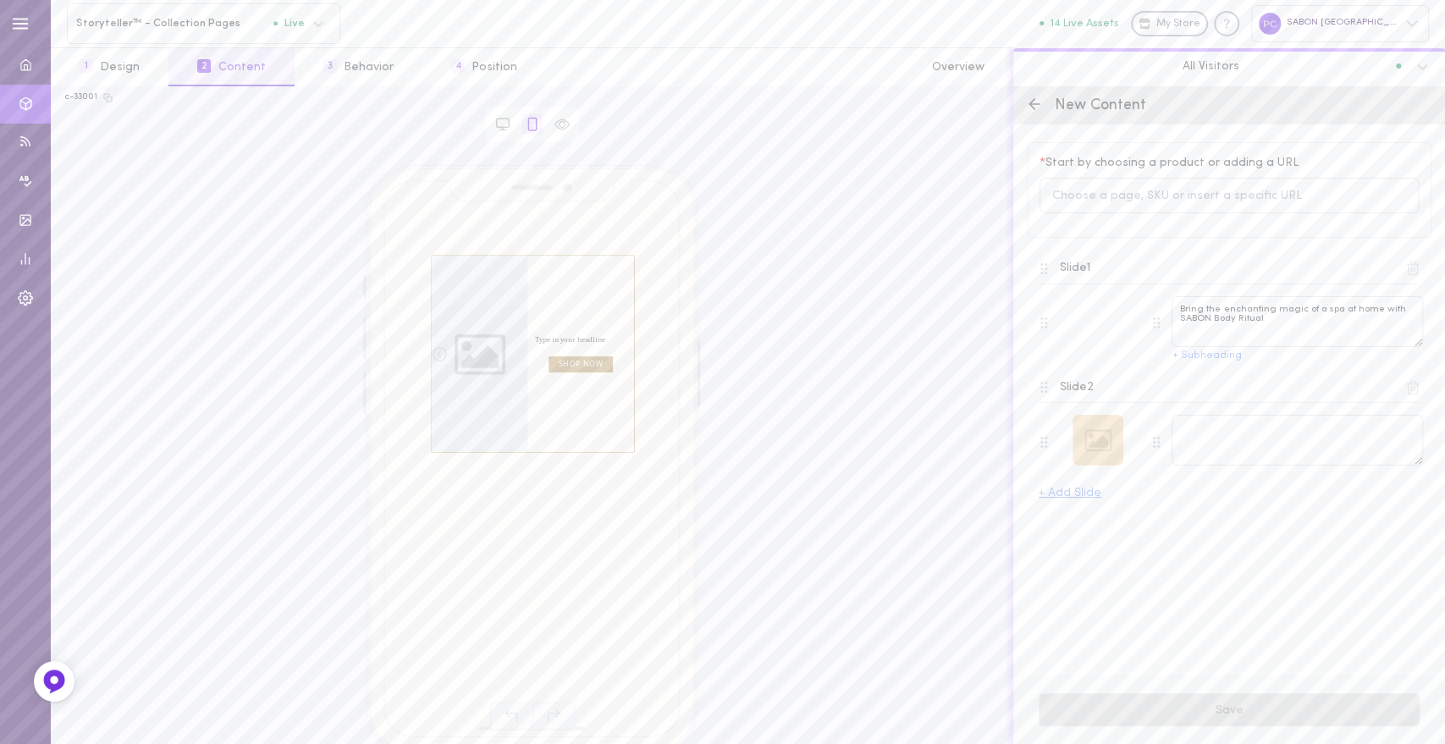
click at [1091, 445] on div at bounding box center [1098, 440] width 51 height 51
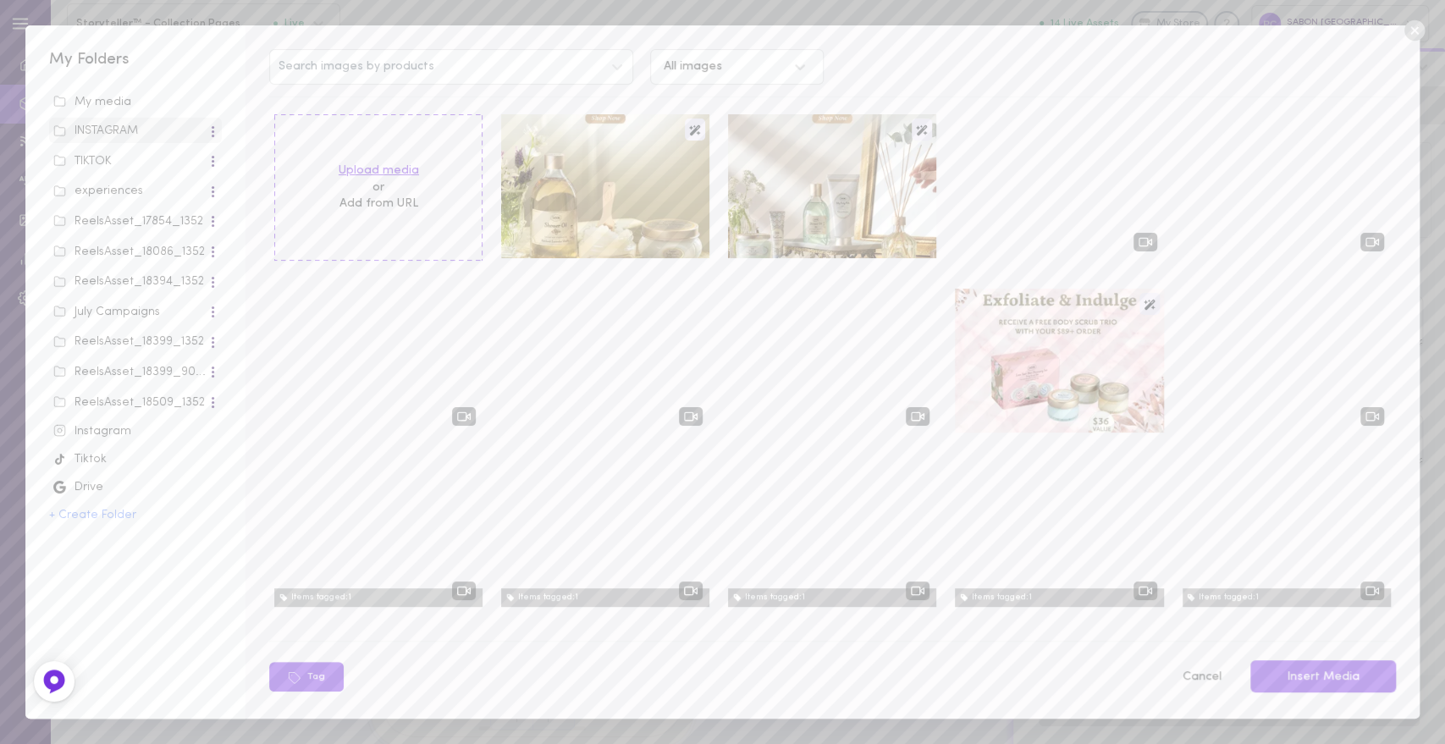
click at [379, 169] on label "Upload media" at bounding box center [379, 171] width 80 height 17
click at [0, 0] on input "Upload media" at bounding box center [0, 0] width 0 height 0
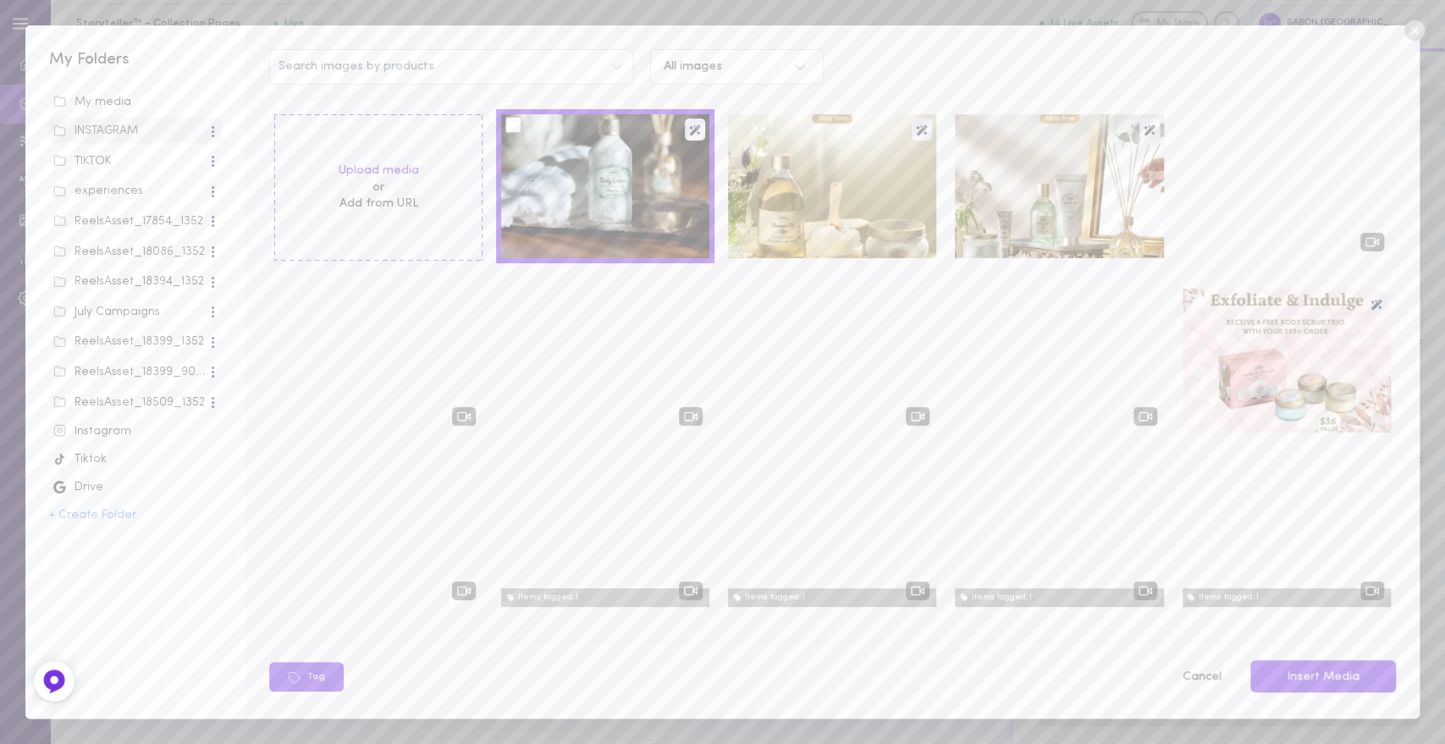
click at [1412, 31] on icon at bounding box center [1414, 30] width 25 height 25
